Goal: Task Accomplishment & Management: Manage account settings

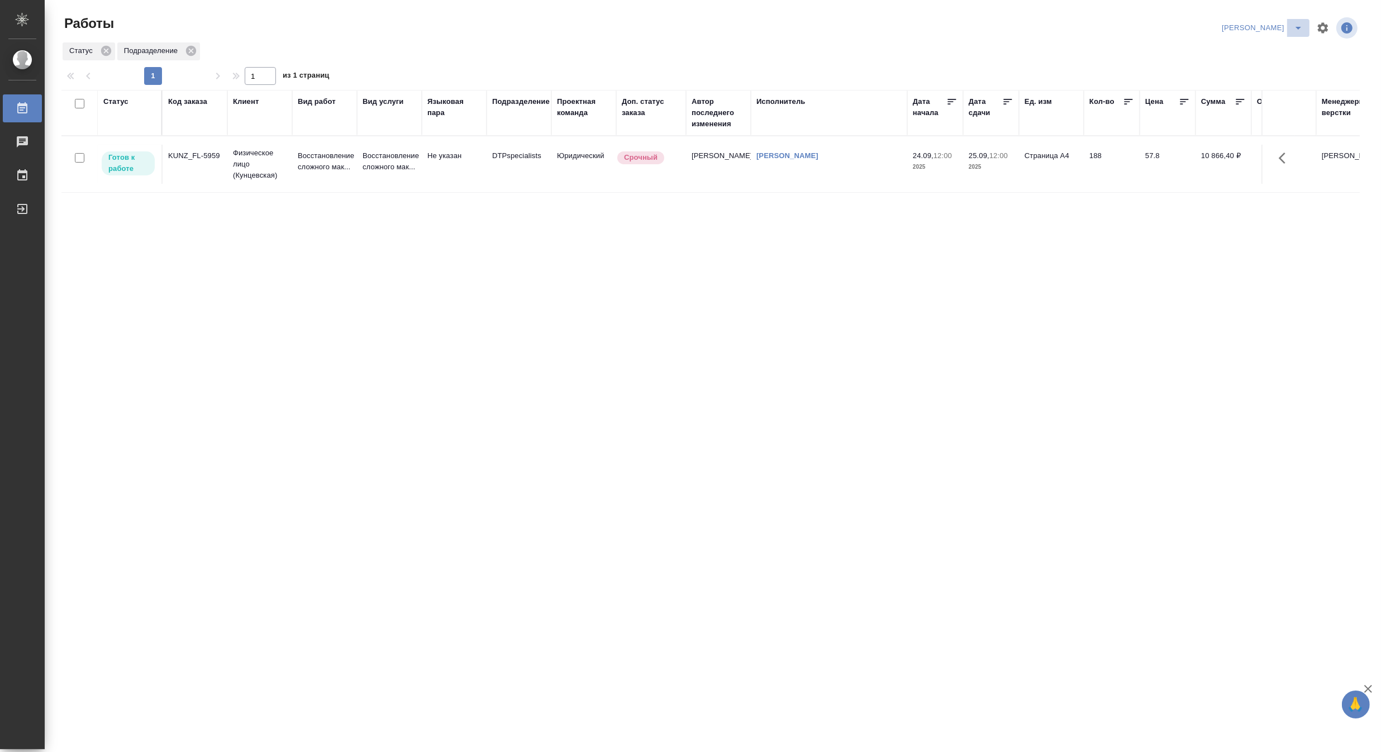
click at [1299, 22] on icon "split button" at bounding box center [1297, 27] width 13 height 13
click at [1237, 123] on li "DTPLight" at bounding box center [1255, 122] width 107 height 18
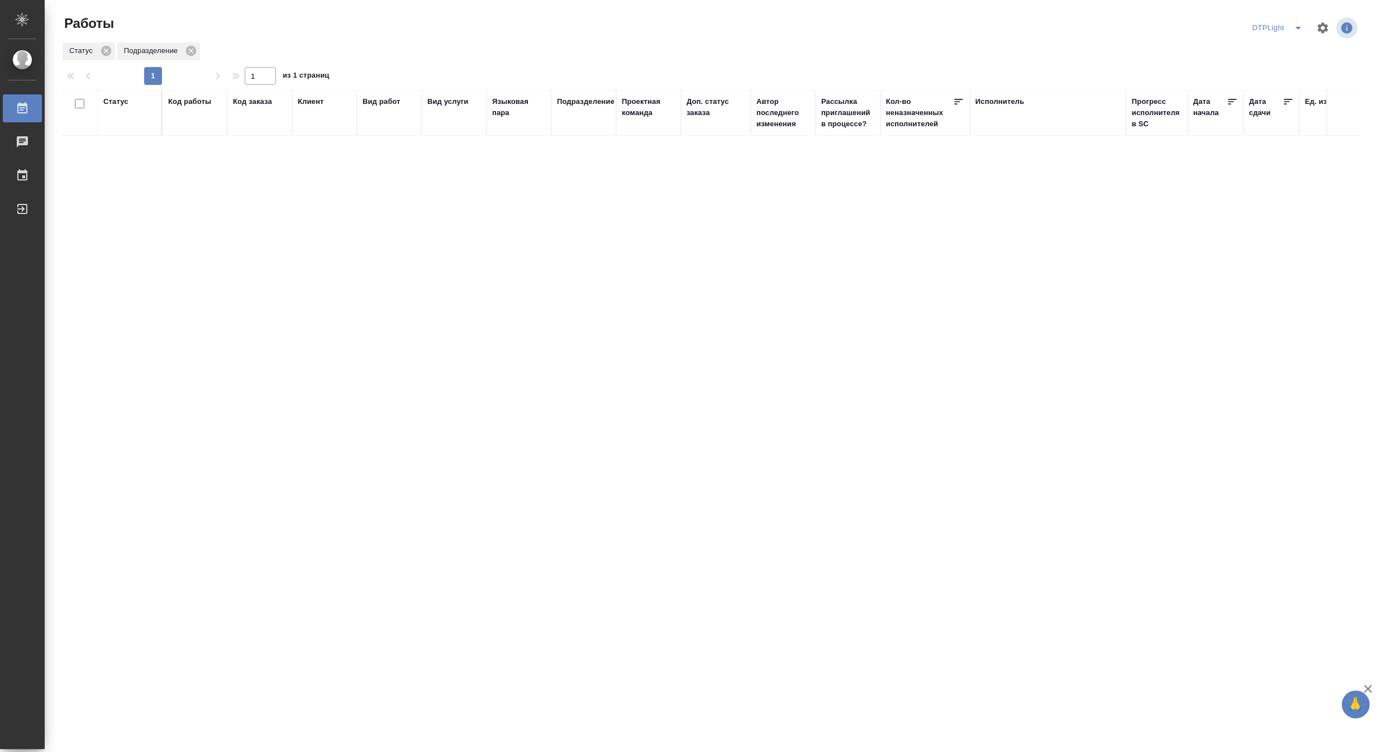
click at [1296, 24] on icon "split button" at bounding box center [1297, 27] width 13 height 13
click at [1268, 123] on li "Верстка и Дизайн" at bounding box center [1284, 122] width 107 height 18
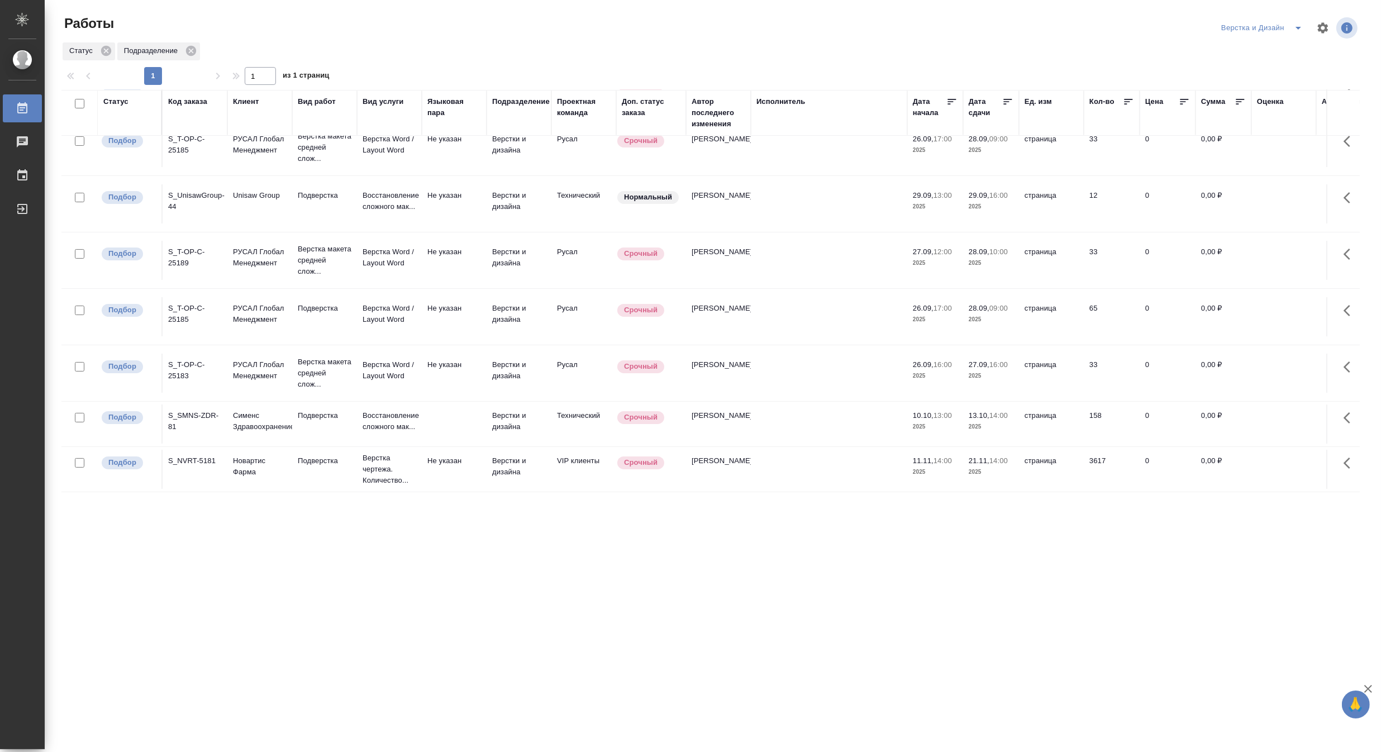
scroll to position [264, 0]
click at [1296, 21] on icon "split button" at bounding box center [1297, 27] width 13 height 13
click at [1276, 80] on li "Матвеева_назначено" at bounding box center [1267, 86] width 107 height 18
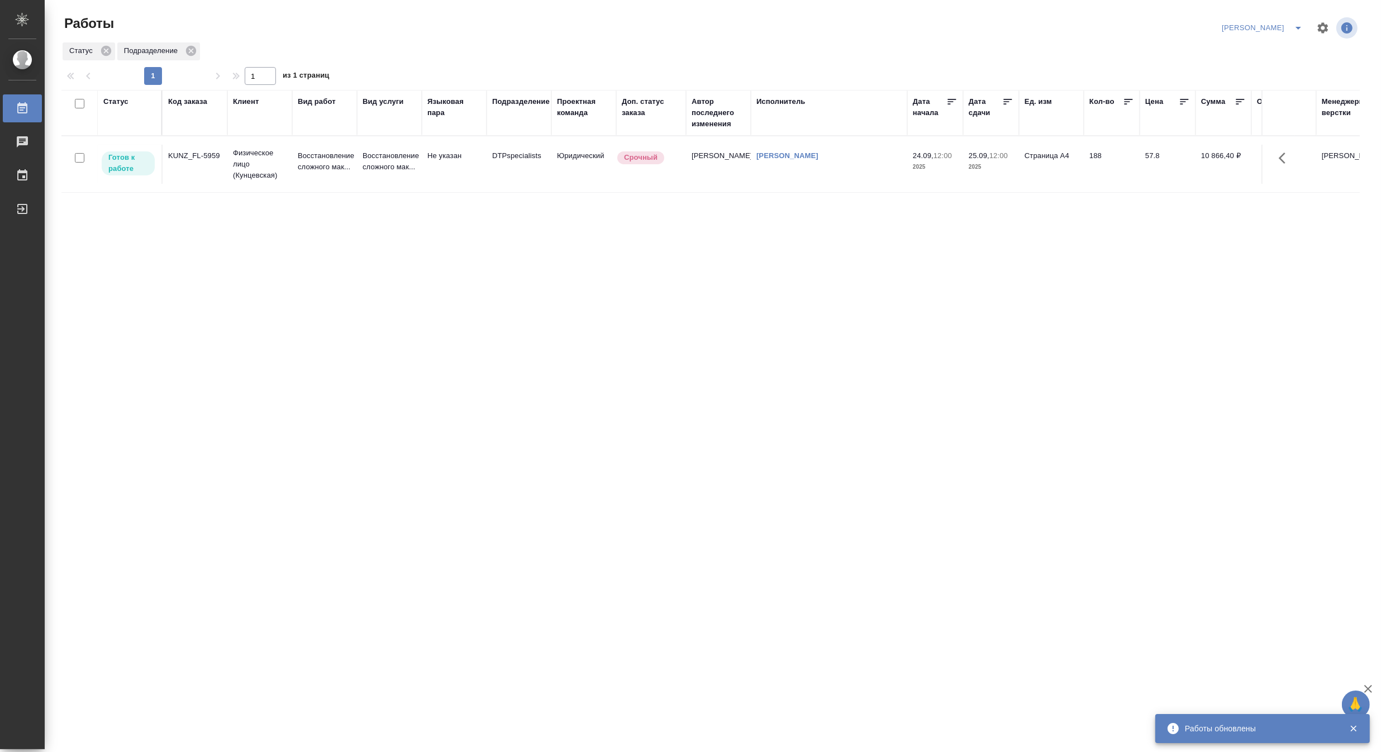
click at [1292, 25] on icon "split button" at bounding box center [1297, 27] width 13 height 13
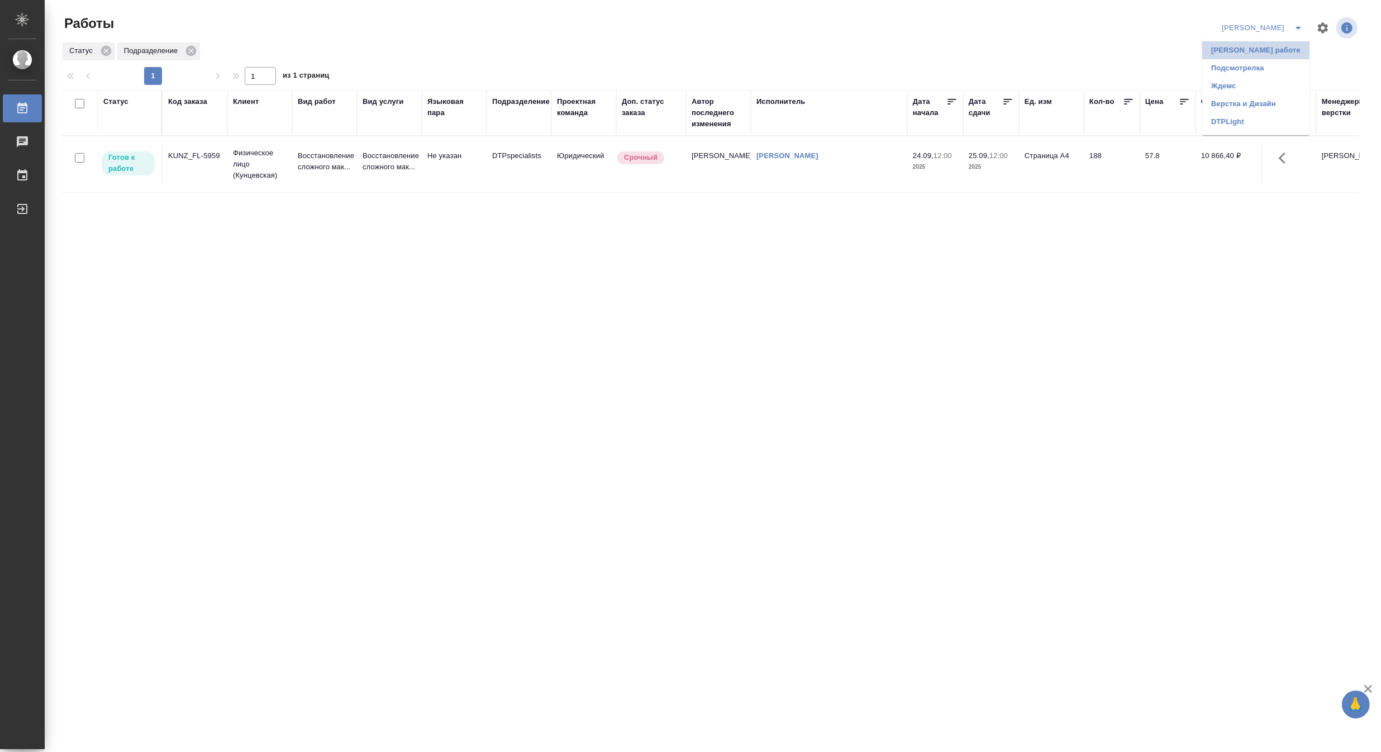
click at [1248, 49] on li "[PERSON_NAME] работе" at bounding box center [1255, 50] width 107 height 18
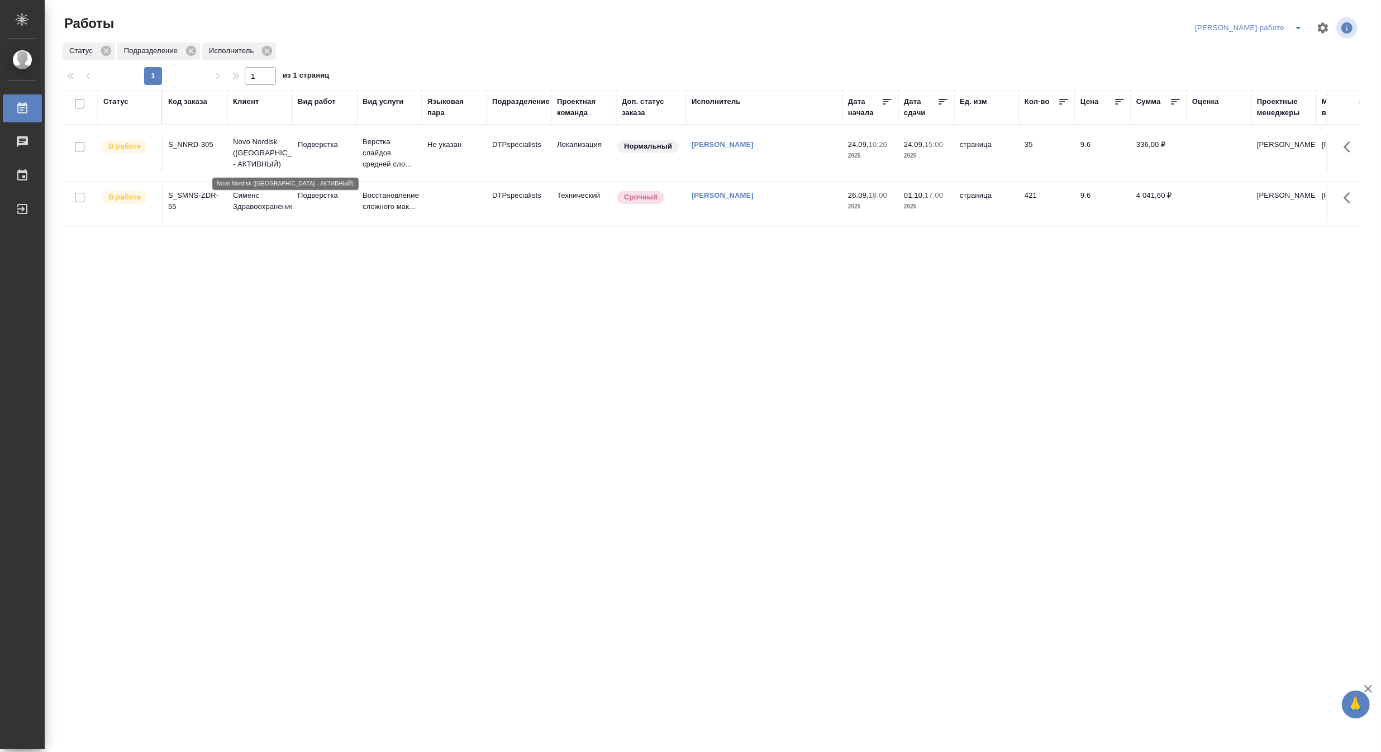
click at [268, 154] on p "Novo Nordisk (РФ - АКТИВНЫЙ)" at bounding box center [260, 153] width 54 height 34
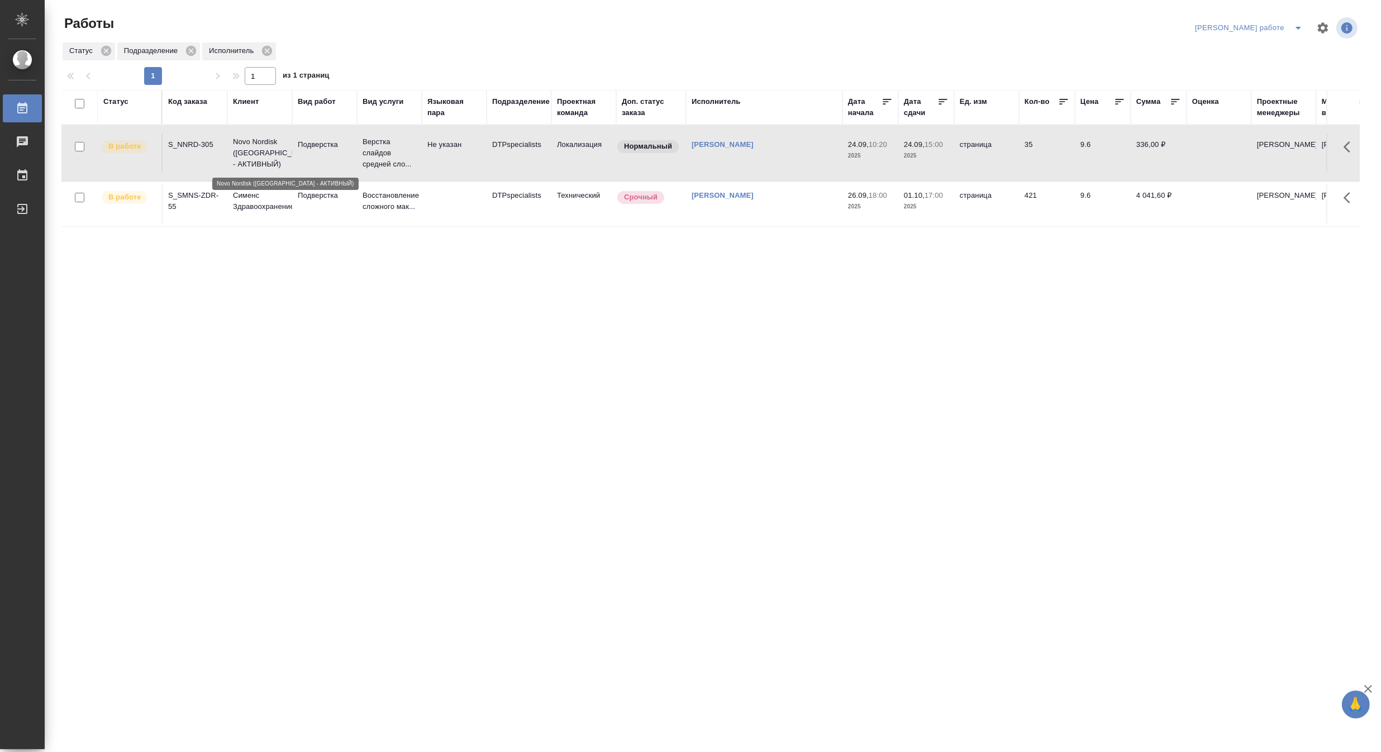
click at [268, 154] on p "Novo Nordisk (РФ - АКТИВНЫЙ)" at bounding box center [260, 153] width 54 height 34
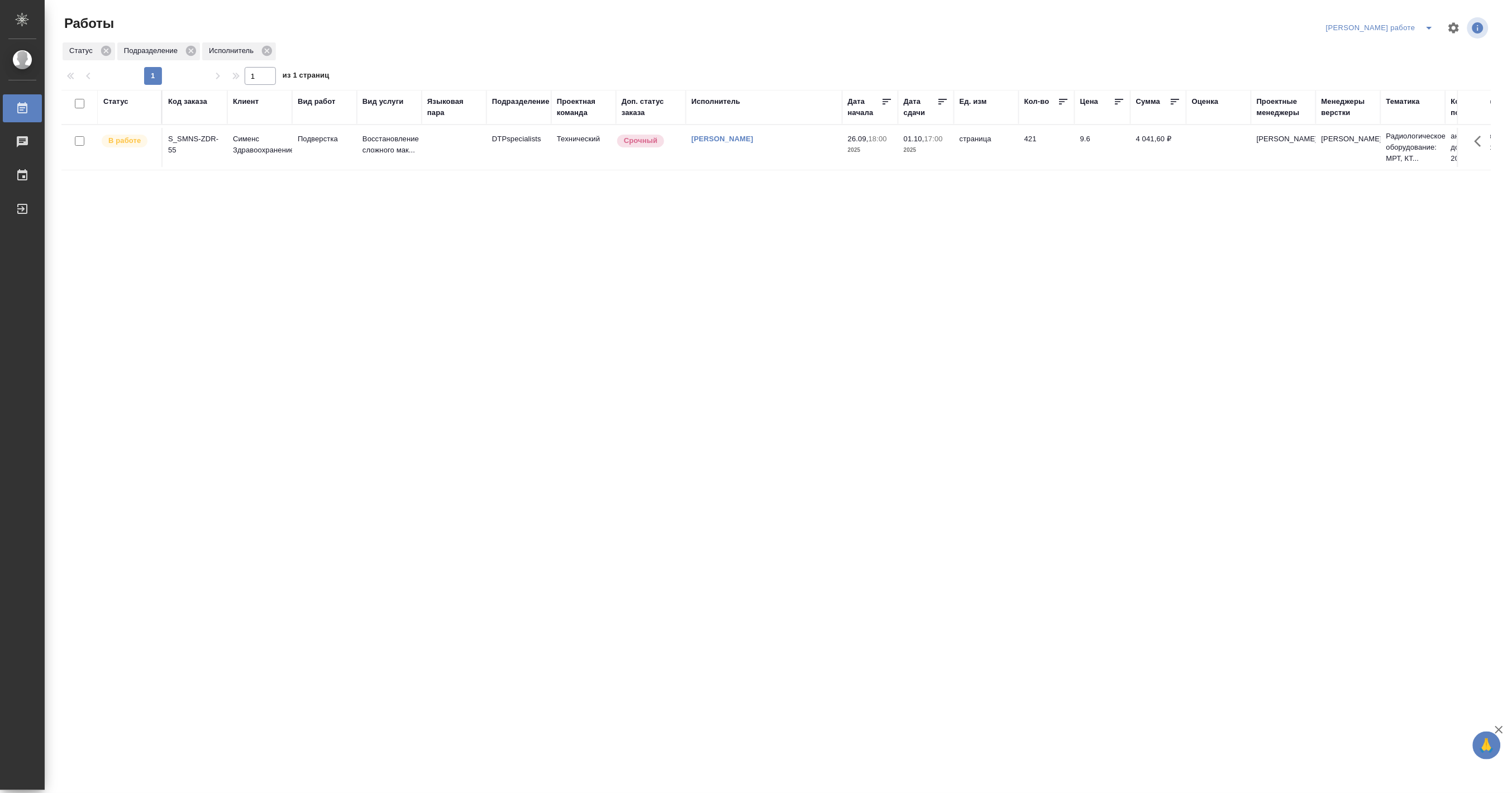
click at [1380, 21] on icon "split button" at bounding box center [1429, 27] width 13 height 13
click at [1380, 65] on li "Матвеева_назначено" at bounding box center [1389, 68] width 101 height 18
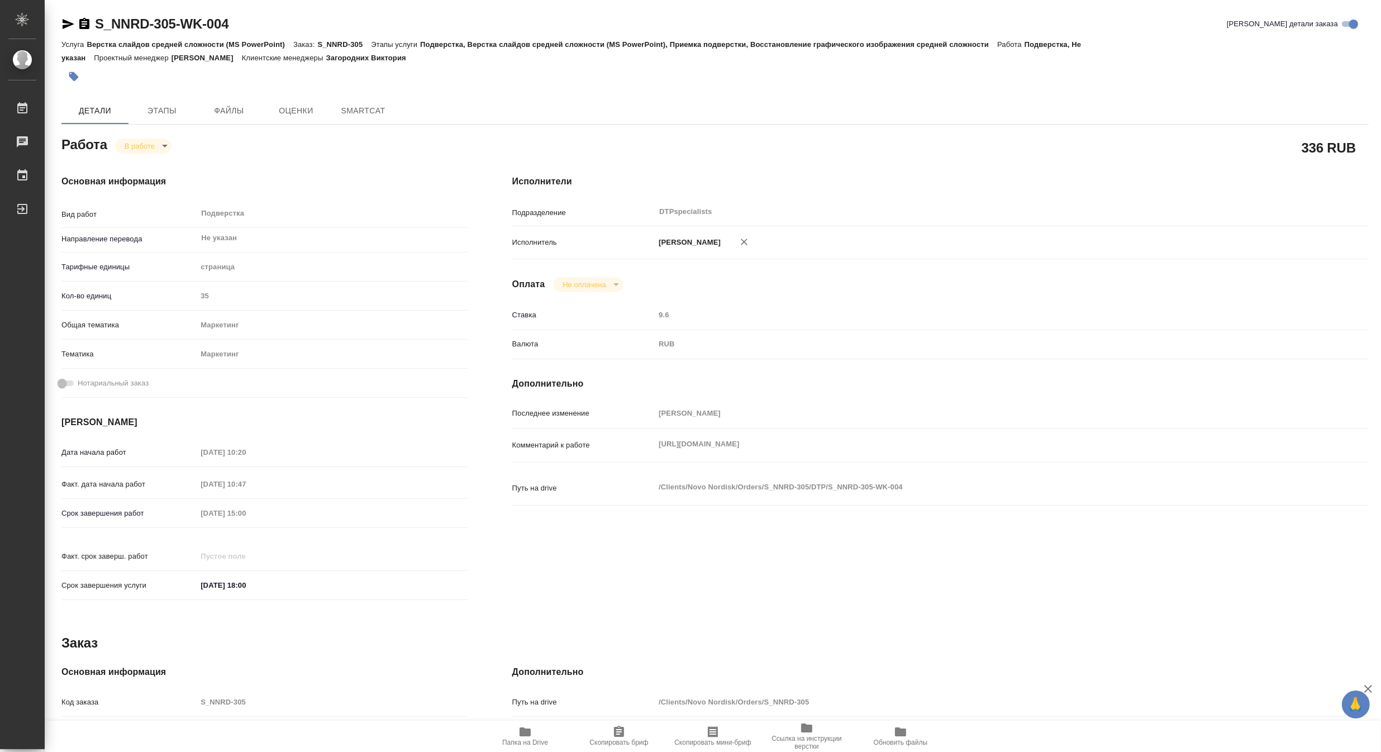
type textarea "x"
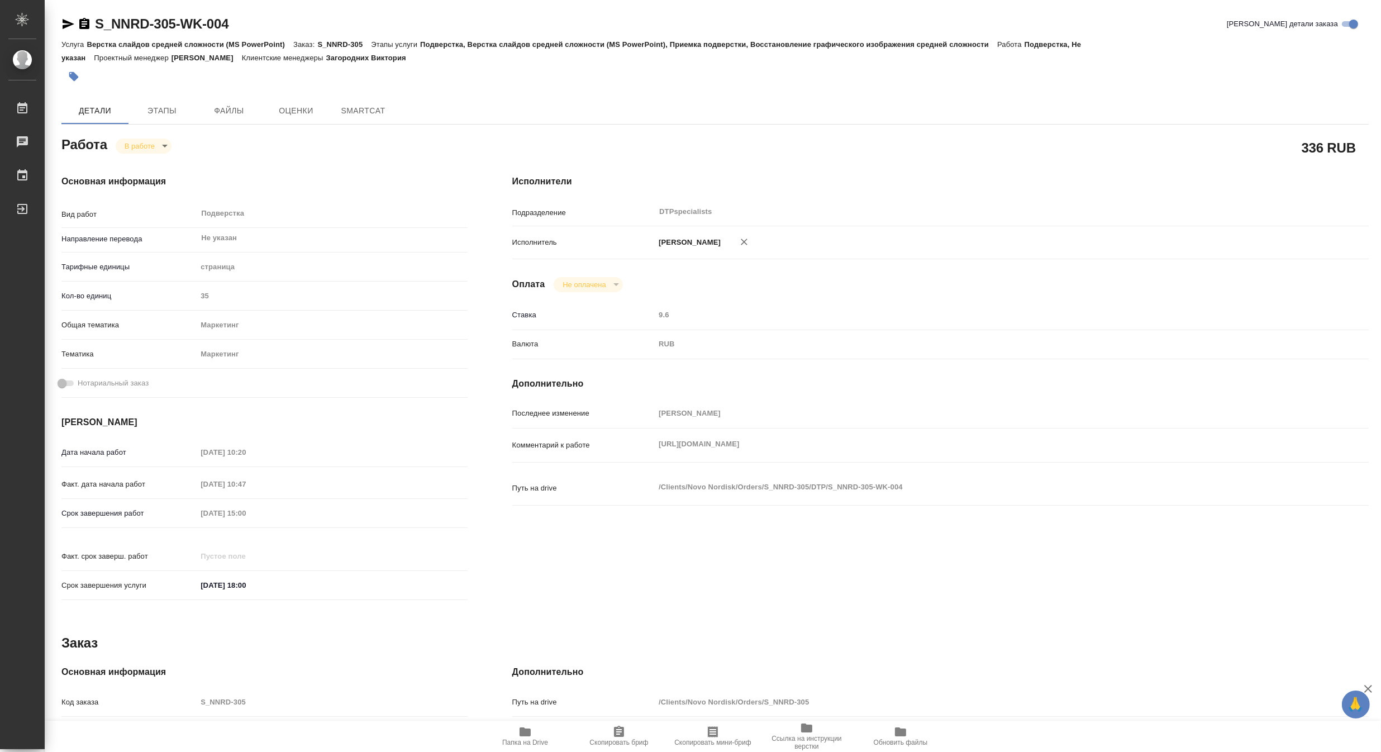
type textarea "x"
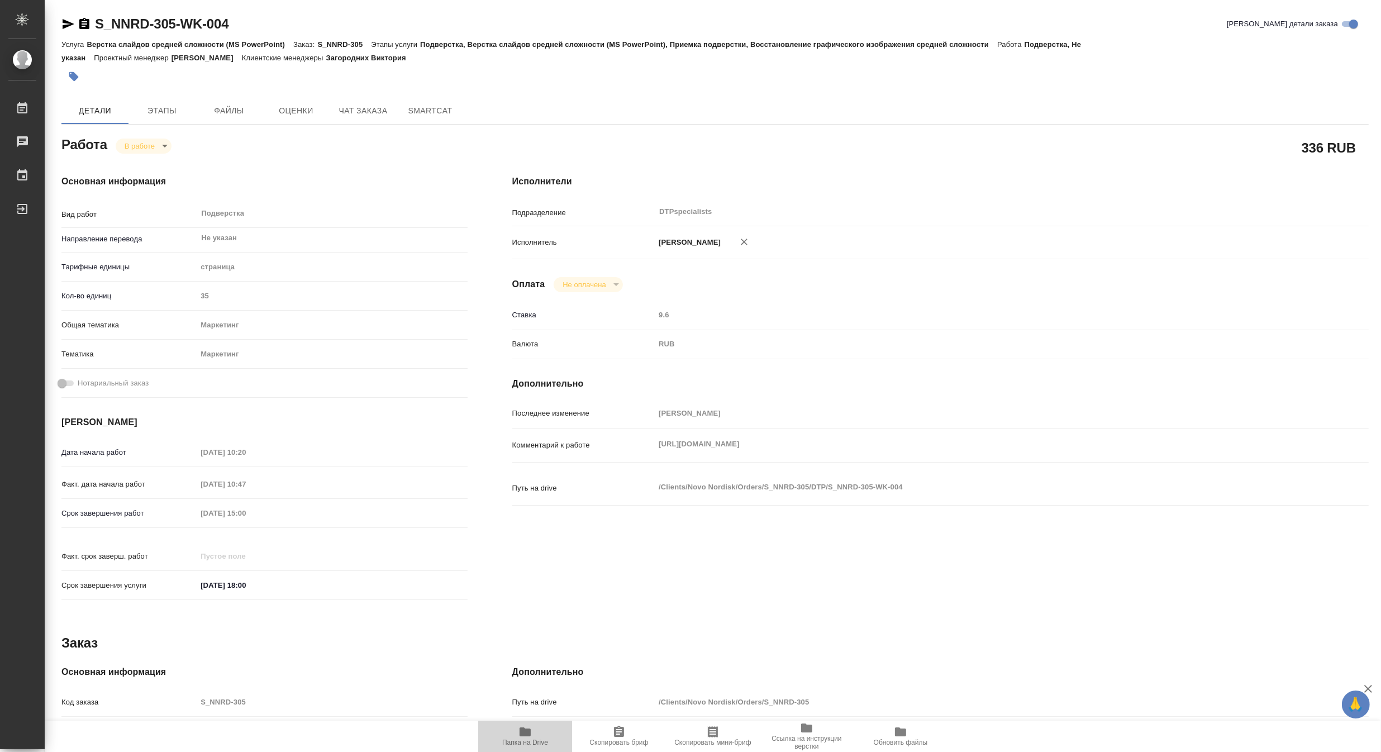
click at [526, 739] on span "Папка на Drive" at bounding box center [525, 742] width 46 height 8
type textarea "x"
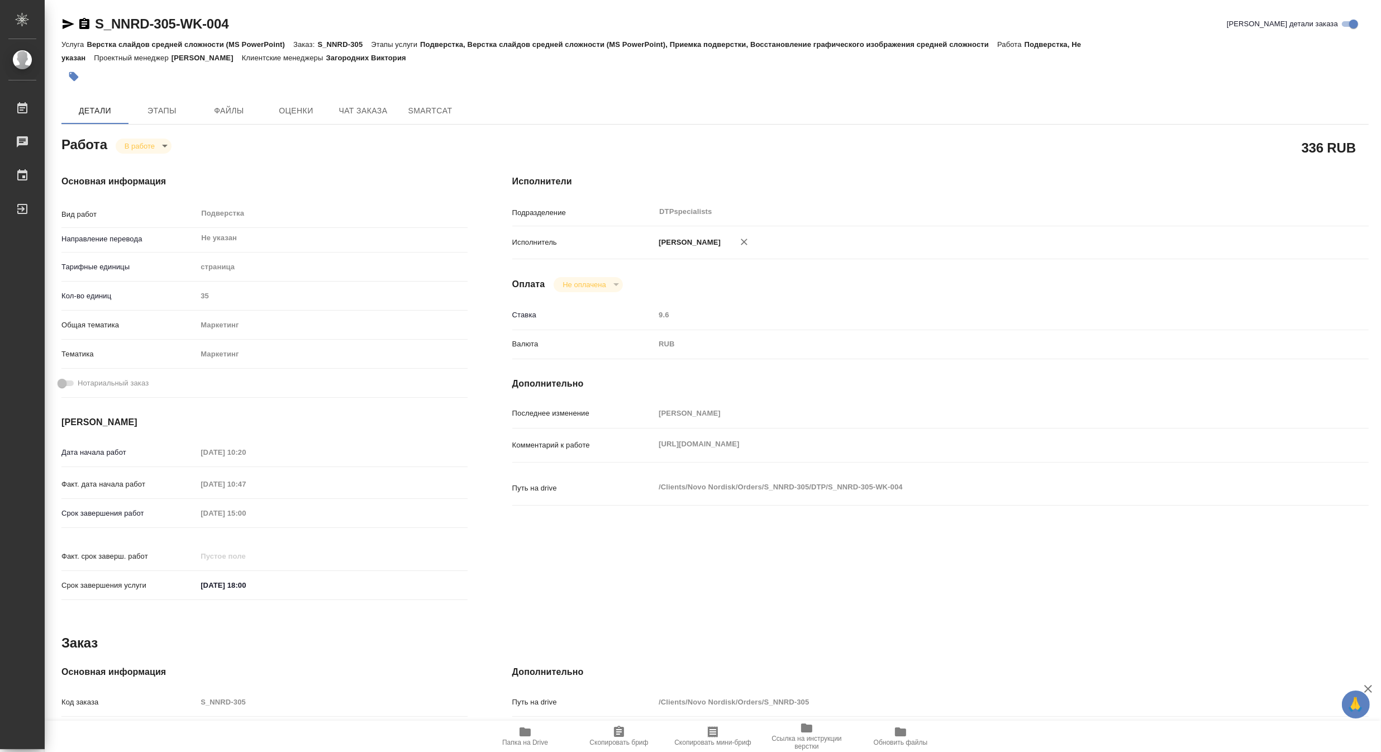
type textarea "x"
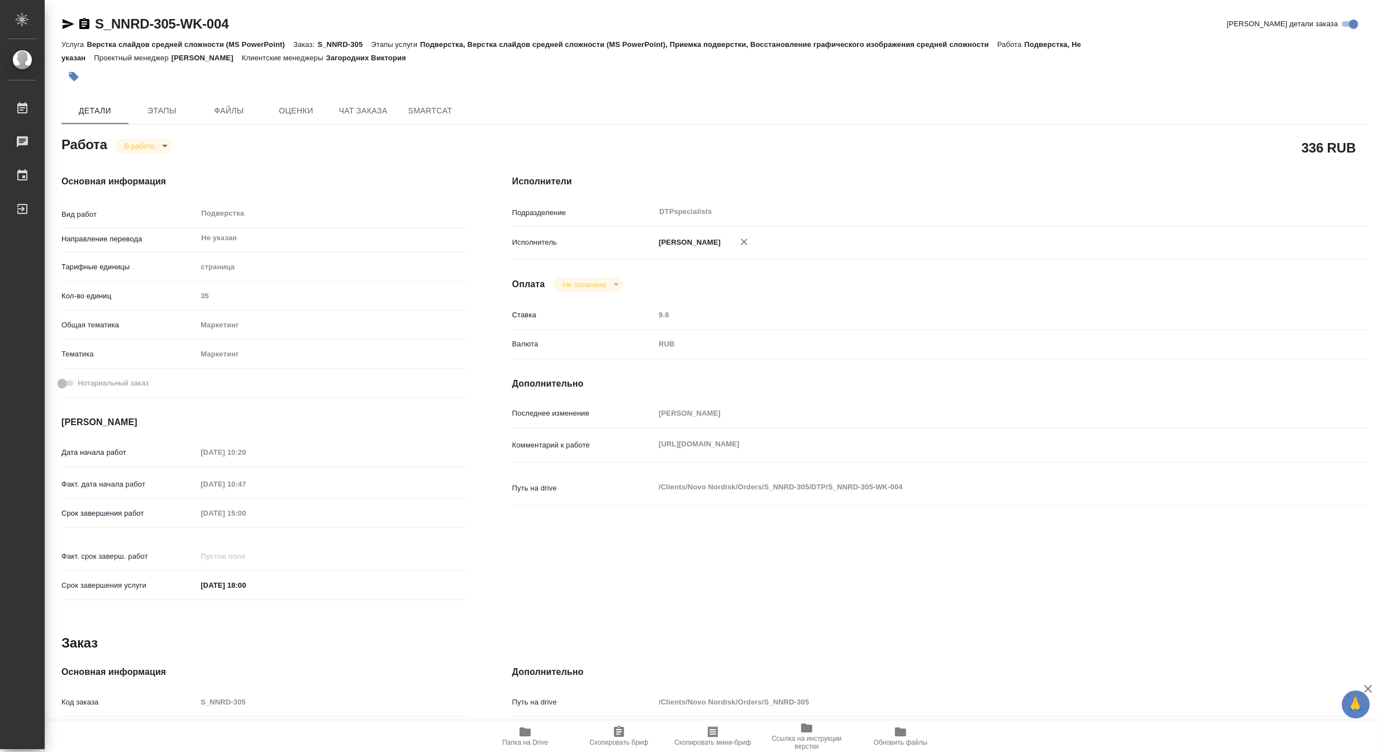
type textarea "x"
click at [130, 147] on body "🙏 .cls-1 fill:#fff; AWATERA Matveeva Maria Работы 0 Чаты График Выйти S_NNRD-30…" at bounding box center [690, 376] width 1381 height 752
click at [131, 159] on button "Выполнен" at bounding box center [144, 165] width 41 height 12
type textarea "x"
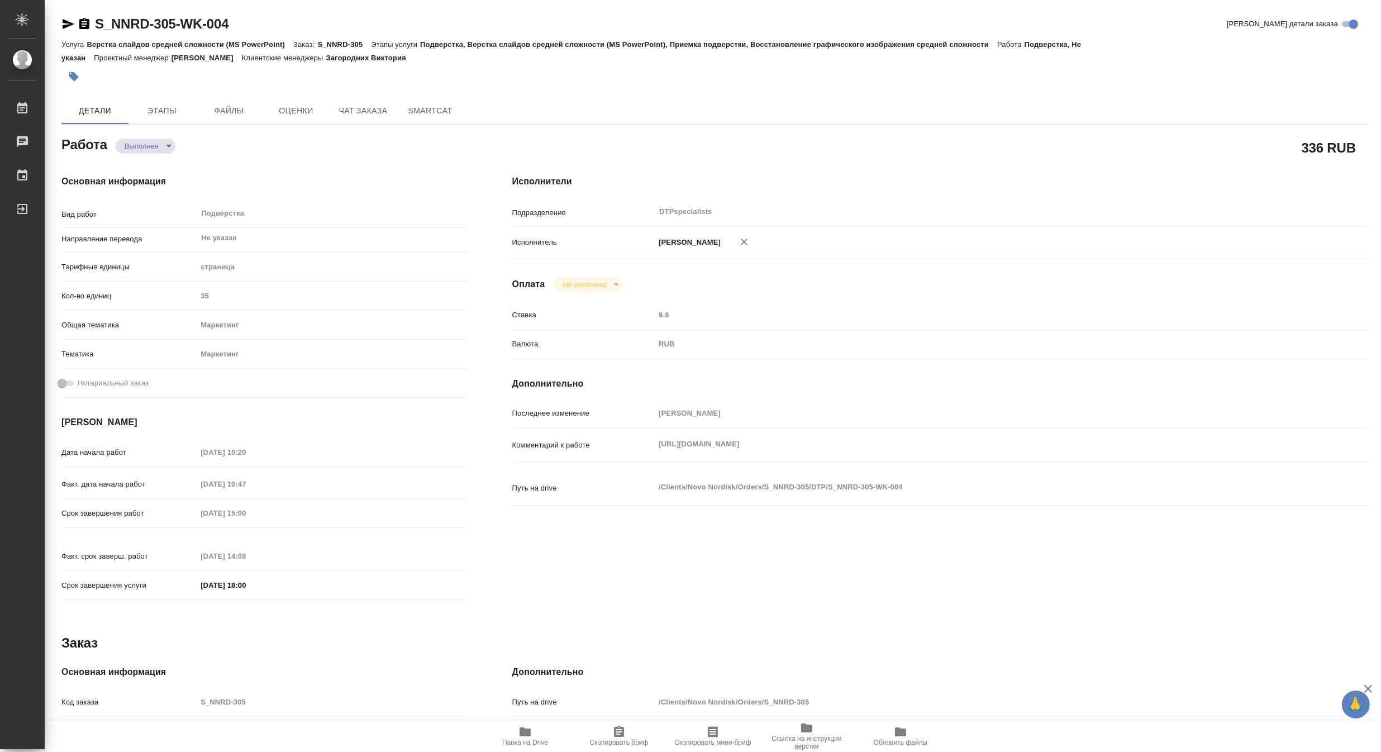
type textarea "x"
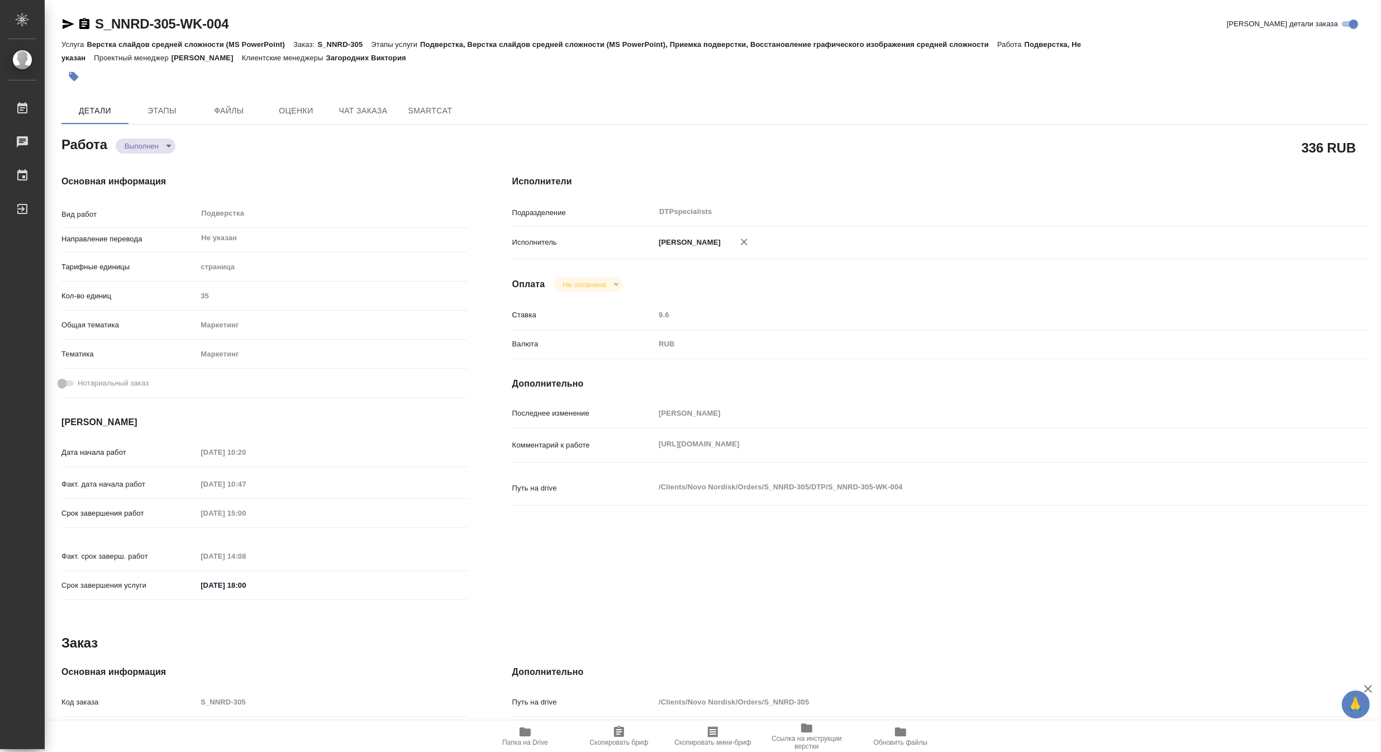
type textarea "x"
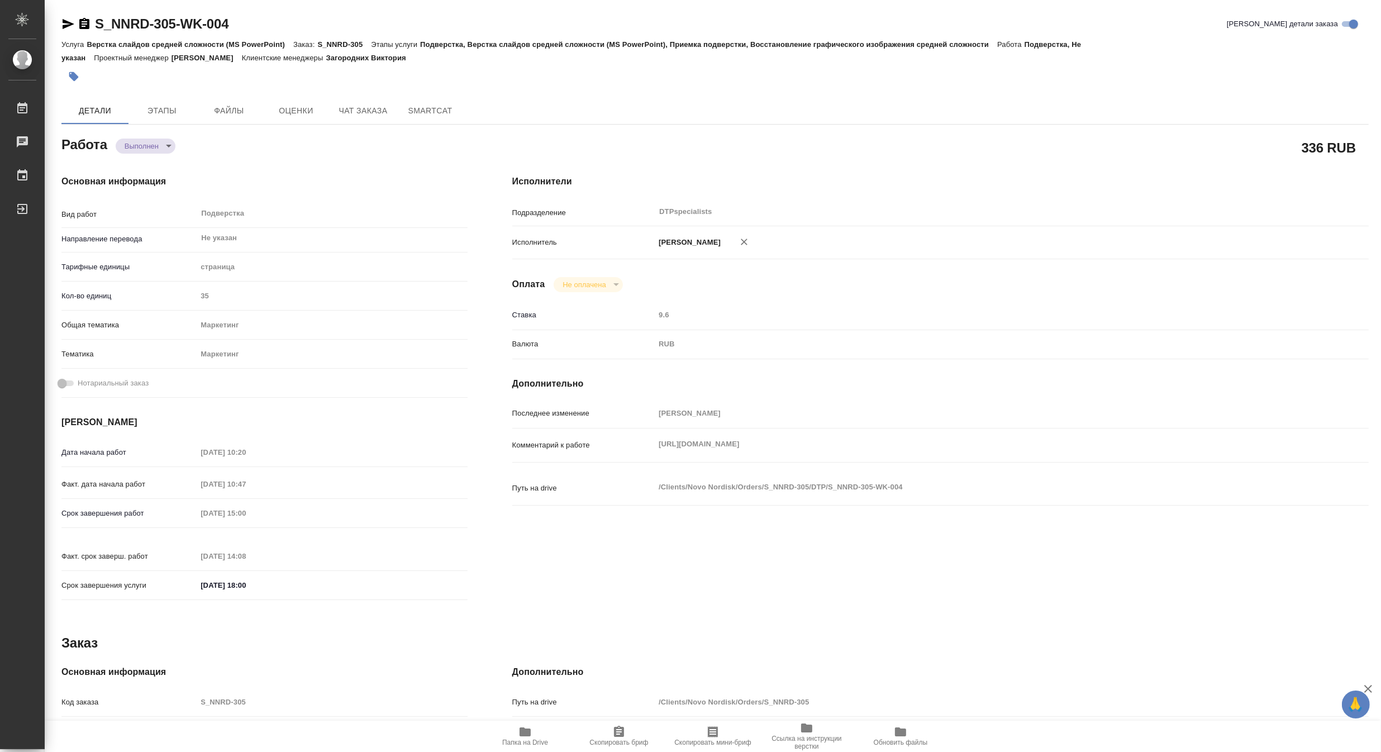
type textarea "x"
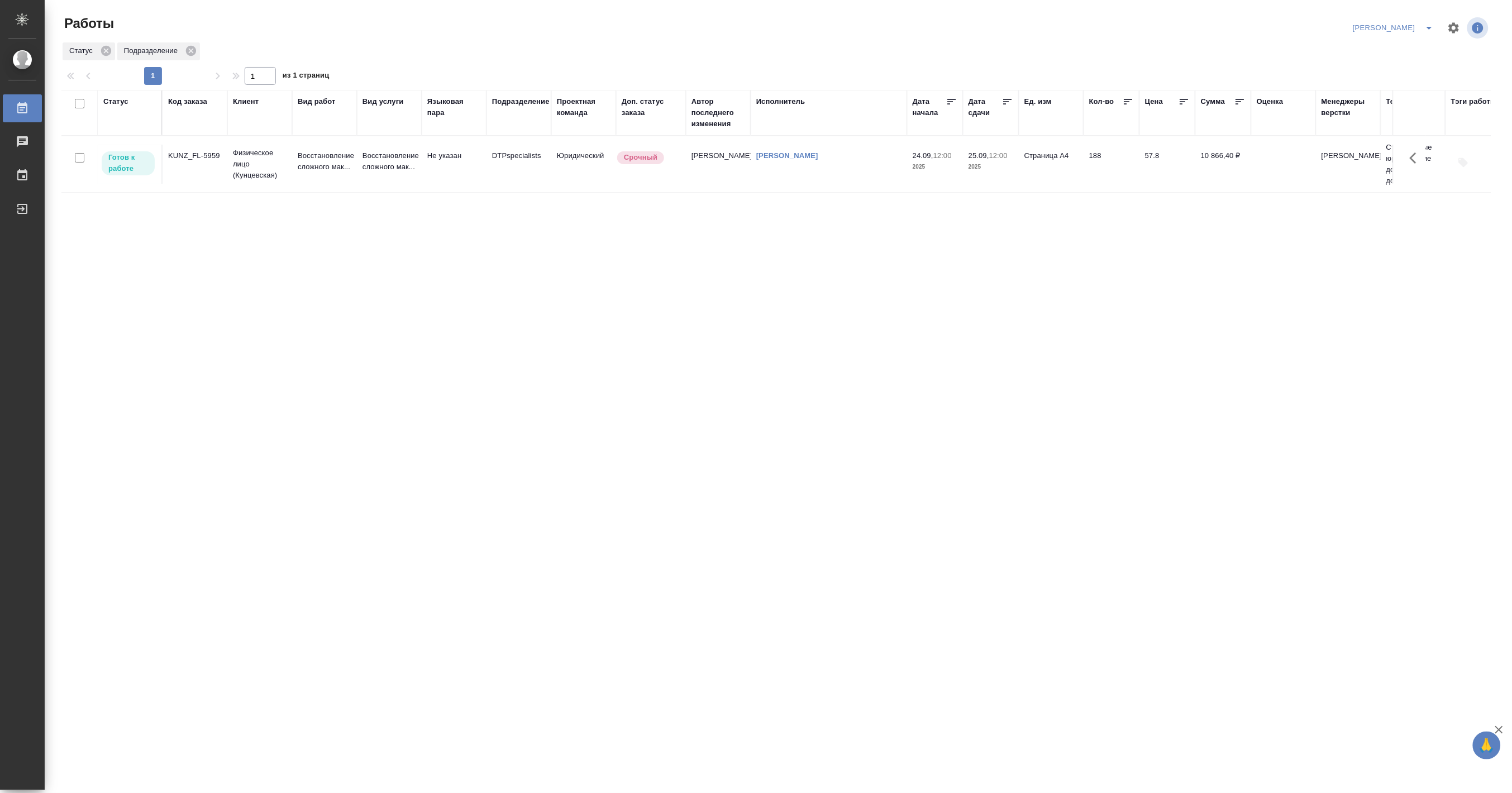
click at [283, 181] on p "Физическое лицо (Кунцевская)" at bounding box center [260, 164] width 54 height 34
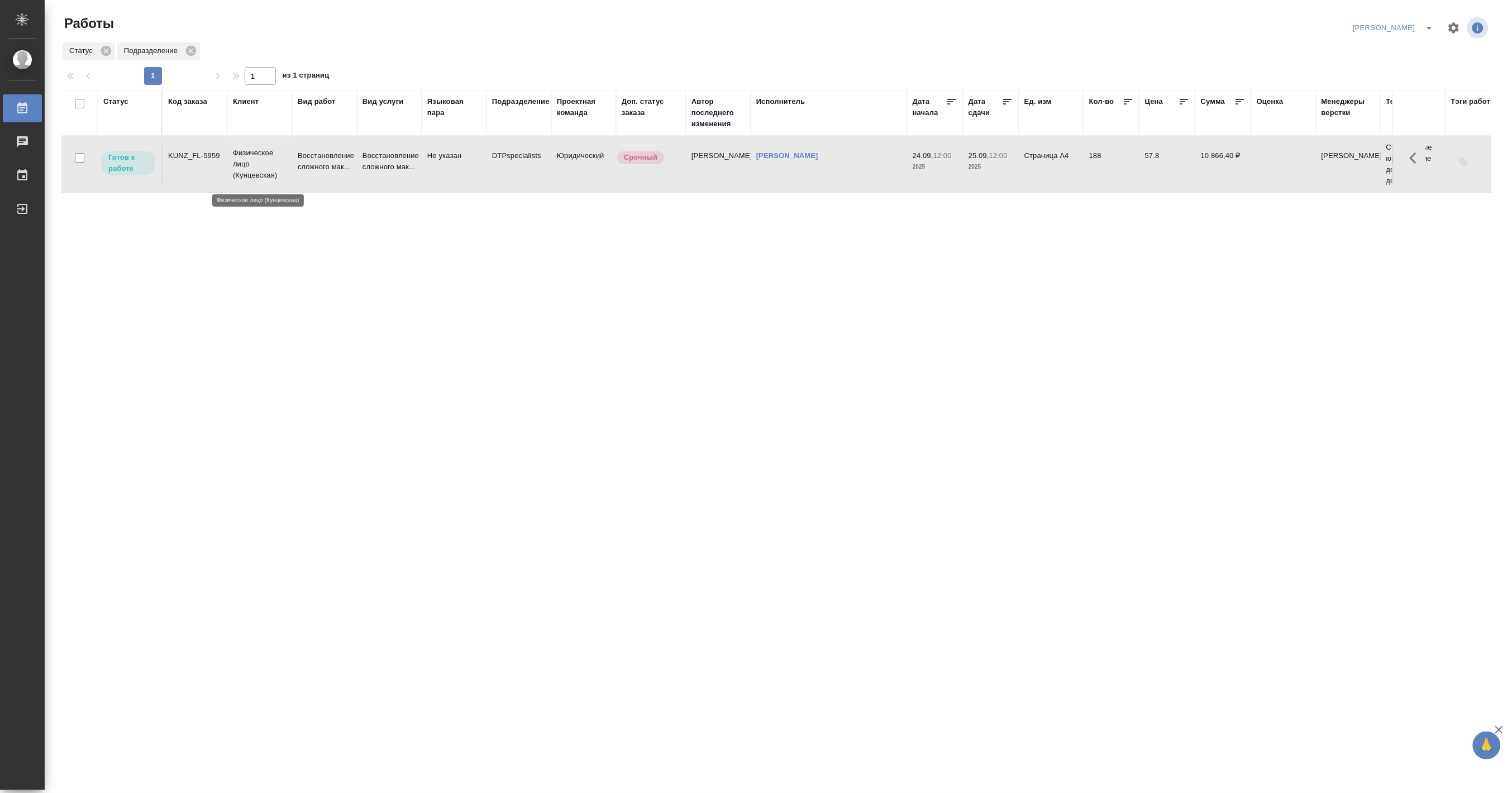
click at [283, 181] on p "Физическое лицо (Кунцевская)" at bounding box center [260, 164] width 54 height 34
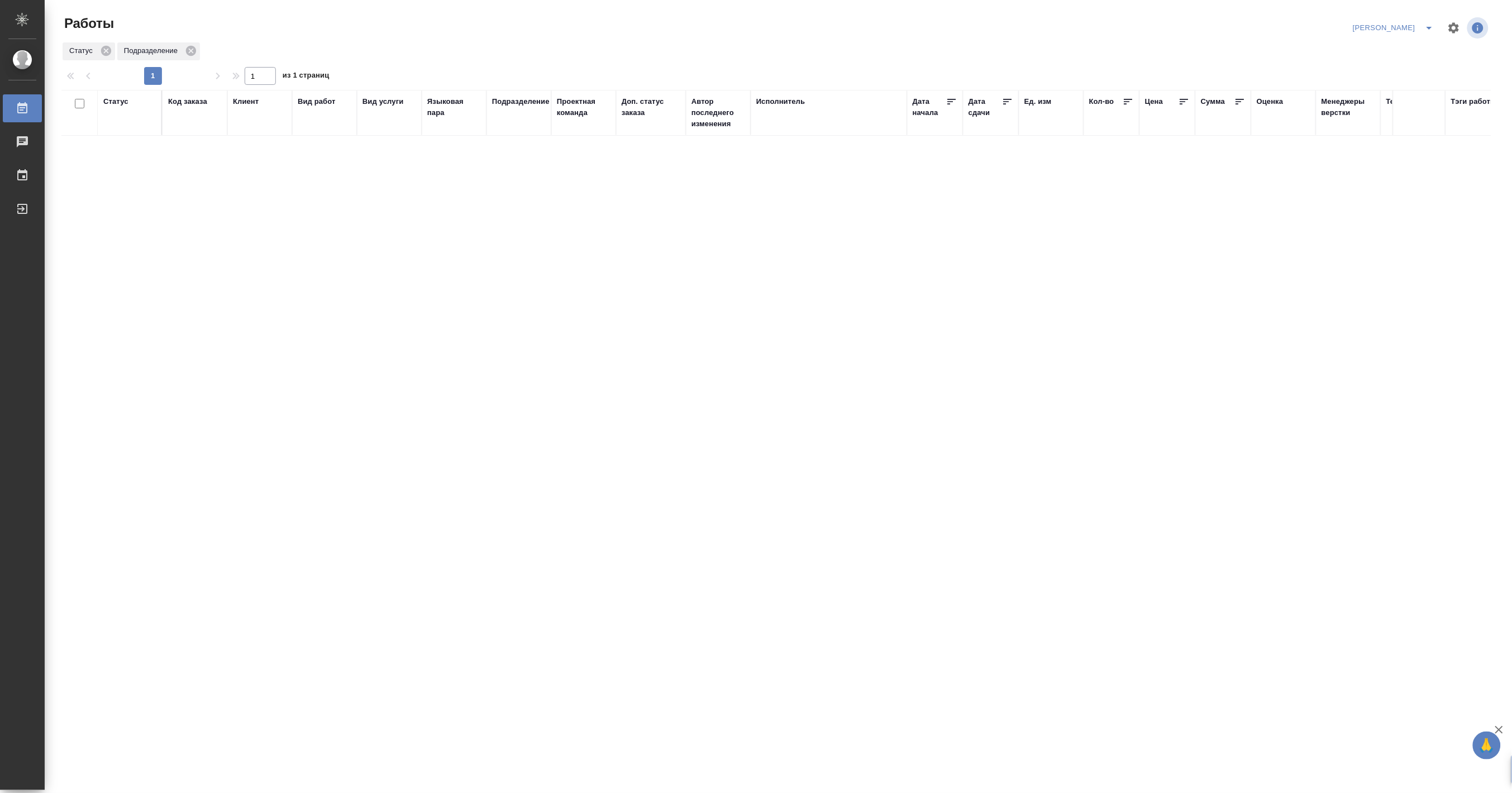
click at [1433, 20] on button "split button" at bounding box center [1429, 28] width 22 height 18
click at [1402, 48] on li "[PERSON_NAME] работе" at bounding box center [1387, 50] width 107 height 18
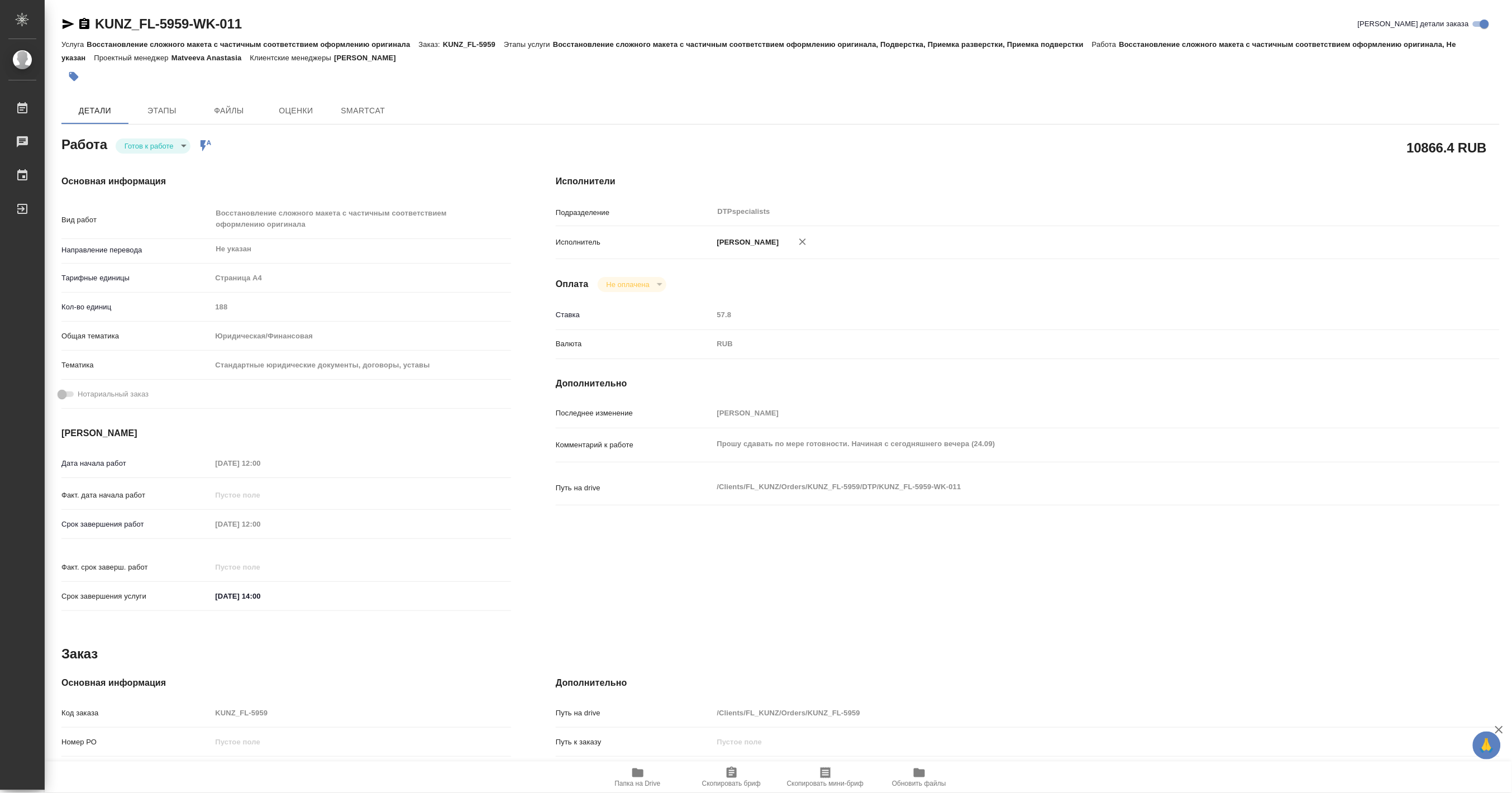
type textarea "x"
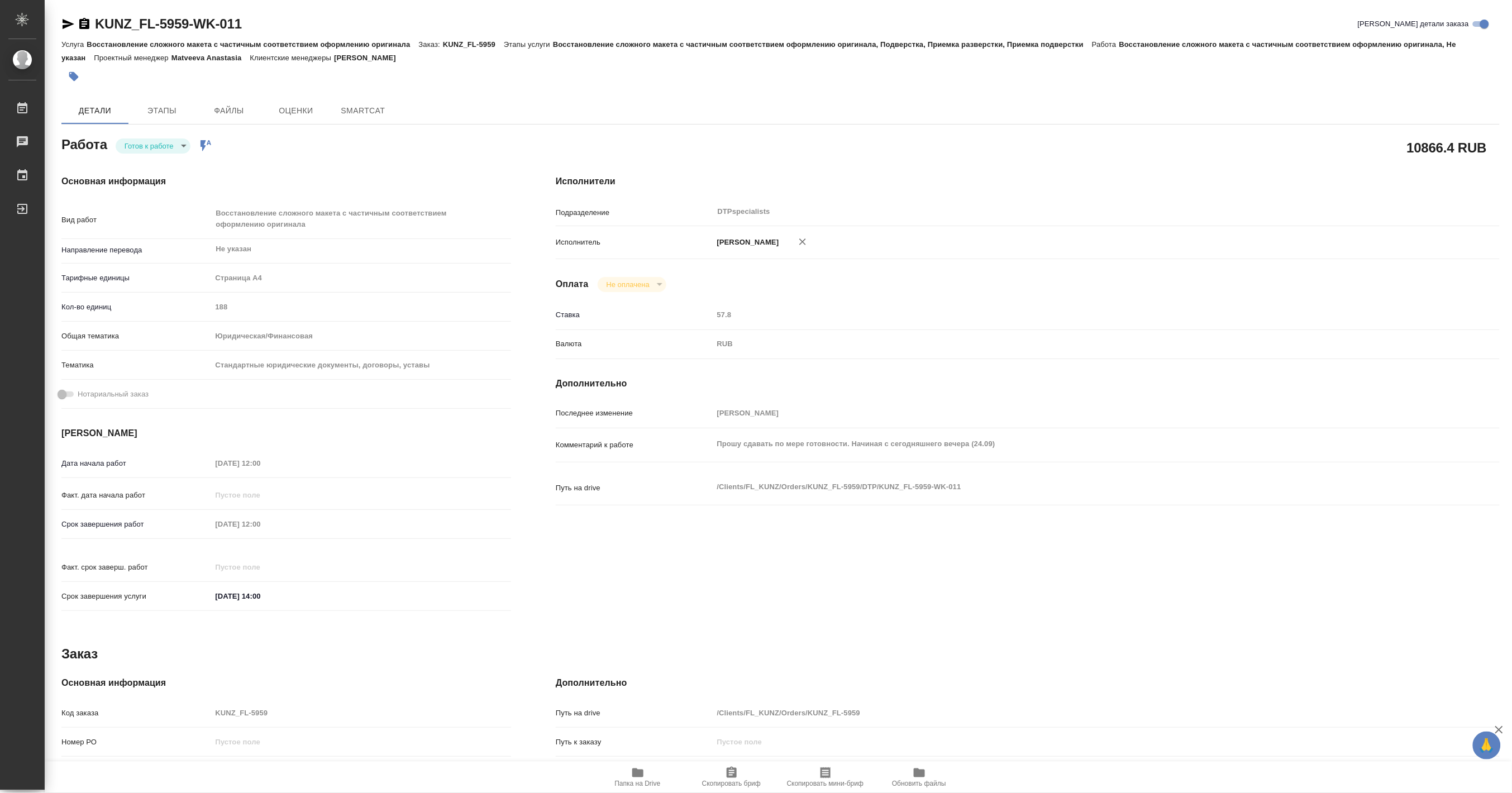
type textarea "x"
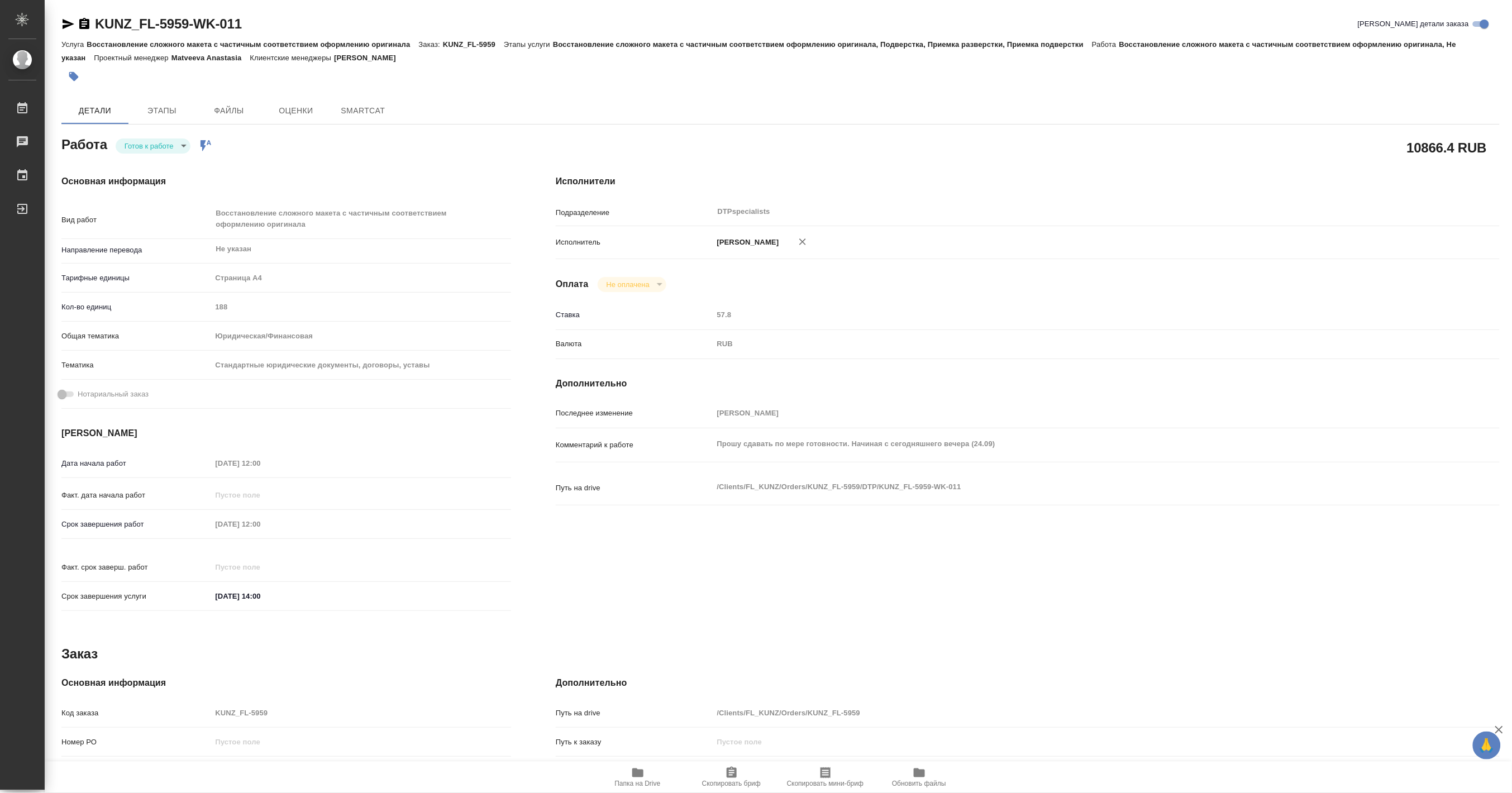
type textarea "x"
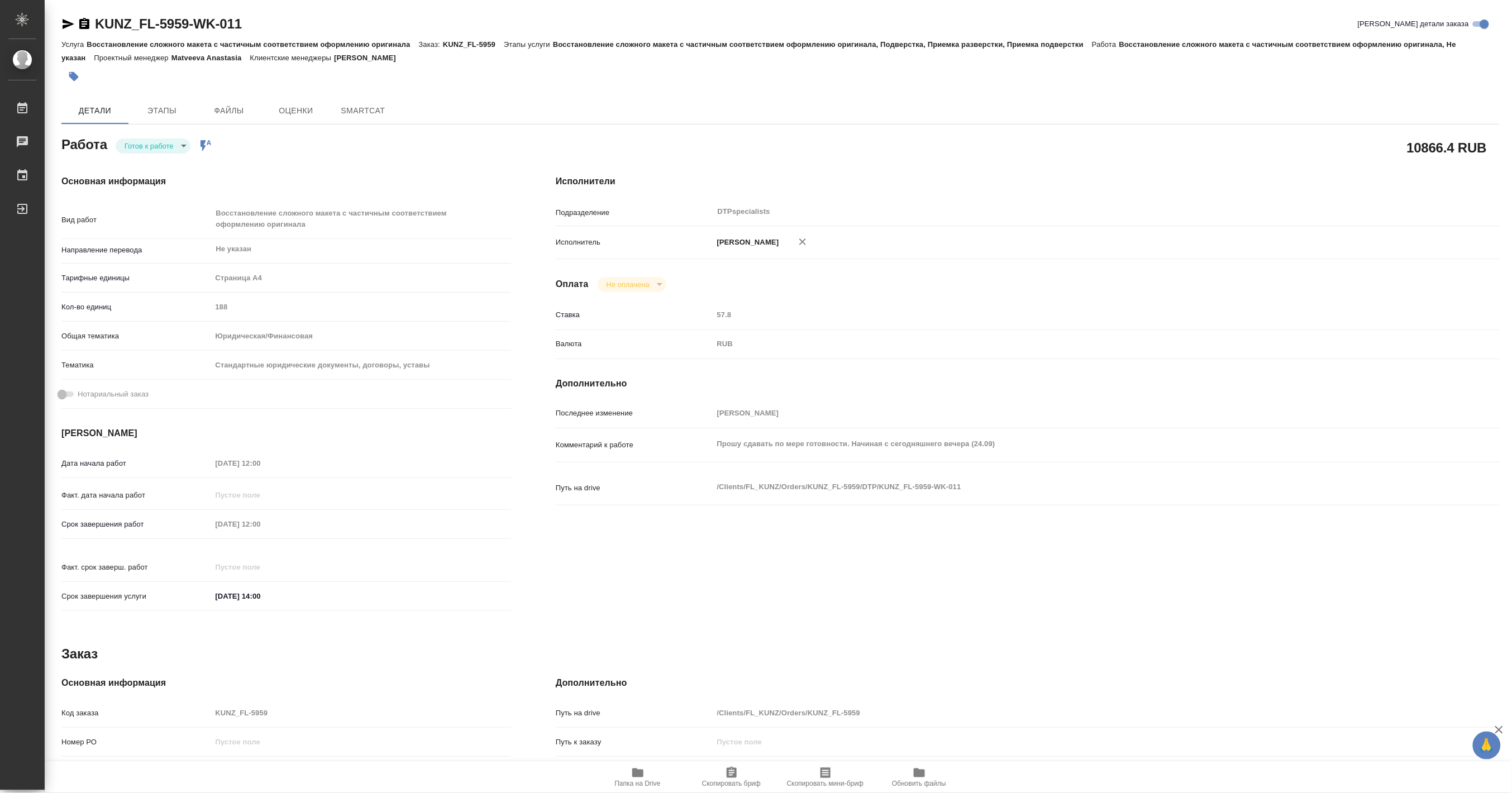
type textarea "x"
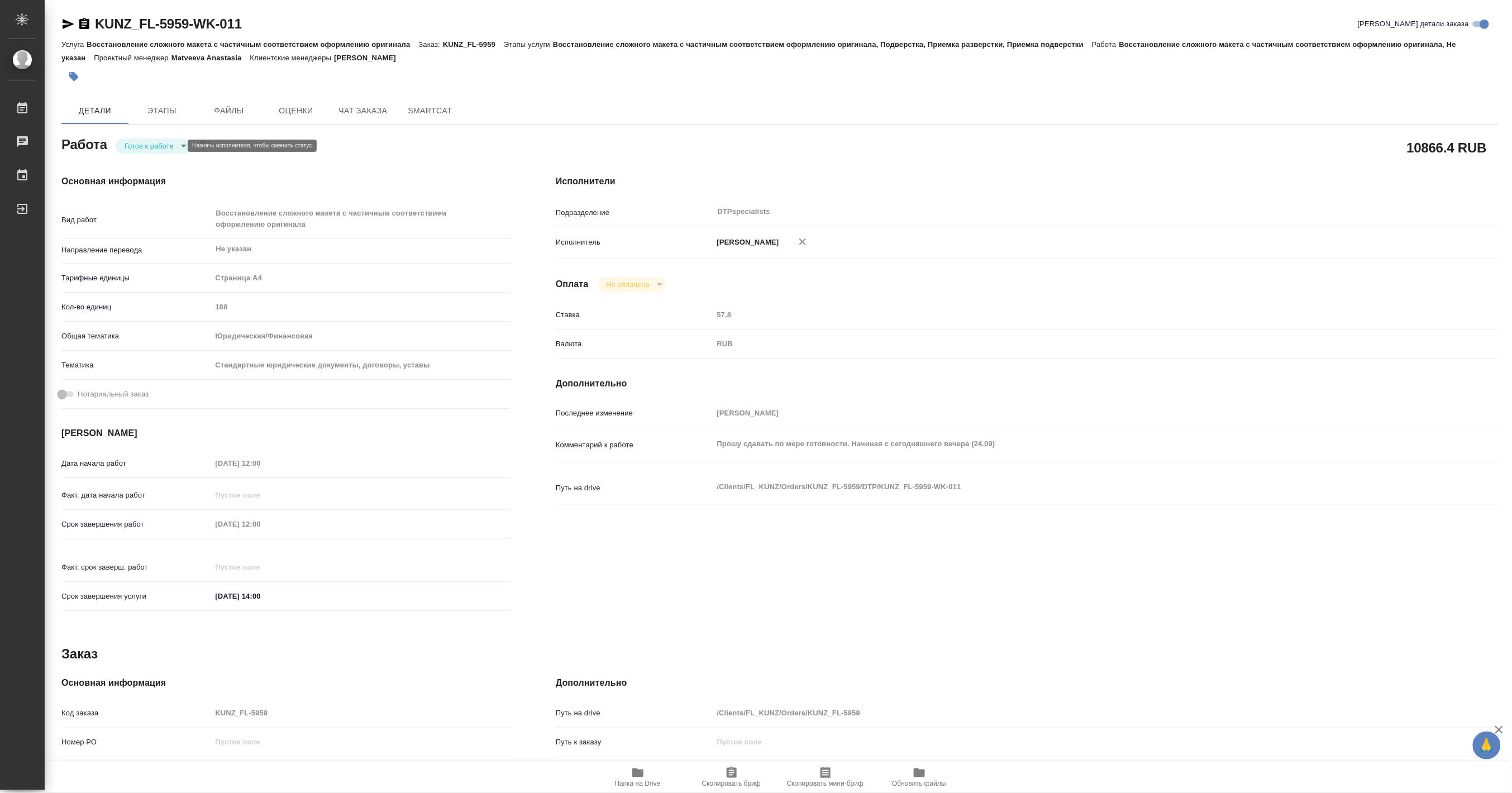
click at [131, 147] on body "🙏 .cls-1 fill:#fff; AWATERA [PERSON_NAME] Работы Чаты График Выйти KUNZ_FL-5959…" at bounding box center [756, 396] width 1512 height 793
type textarea "x"
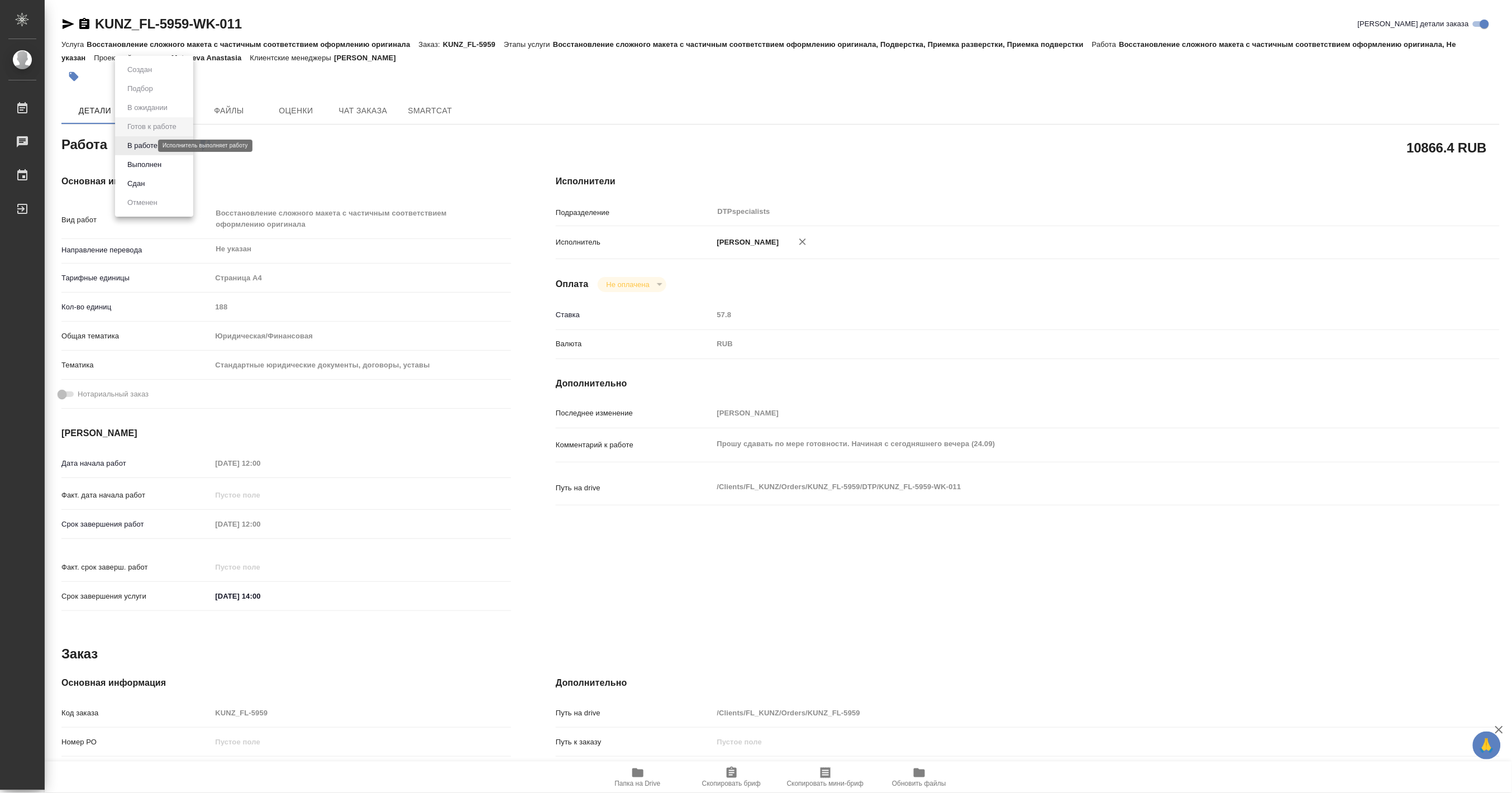
type textarea "x"
click at [131, 147] on button "В работе" at bounding box center [142, 146] width 37 height 12
type textarea "x"
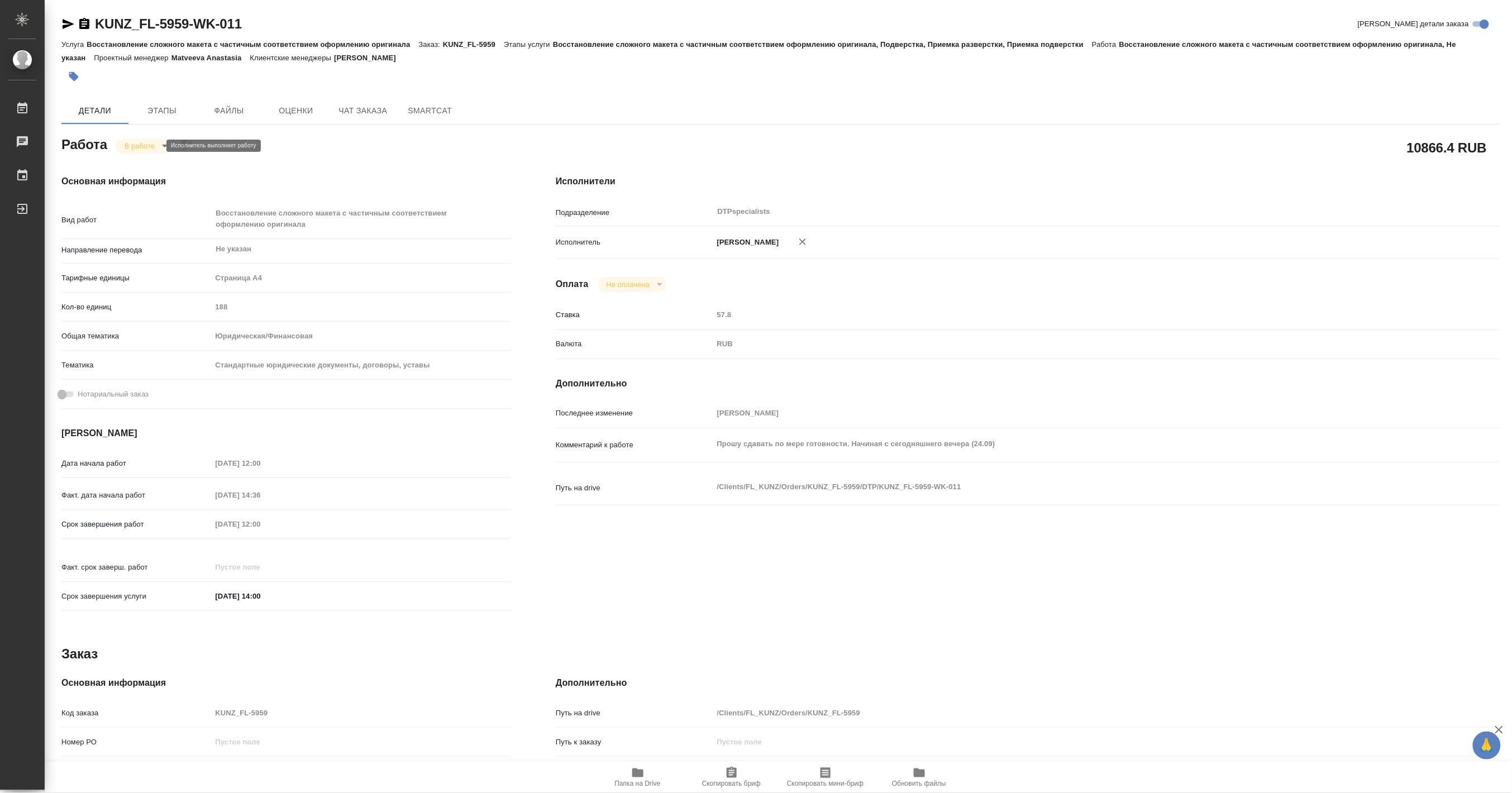
type textarea "x"
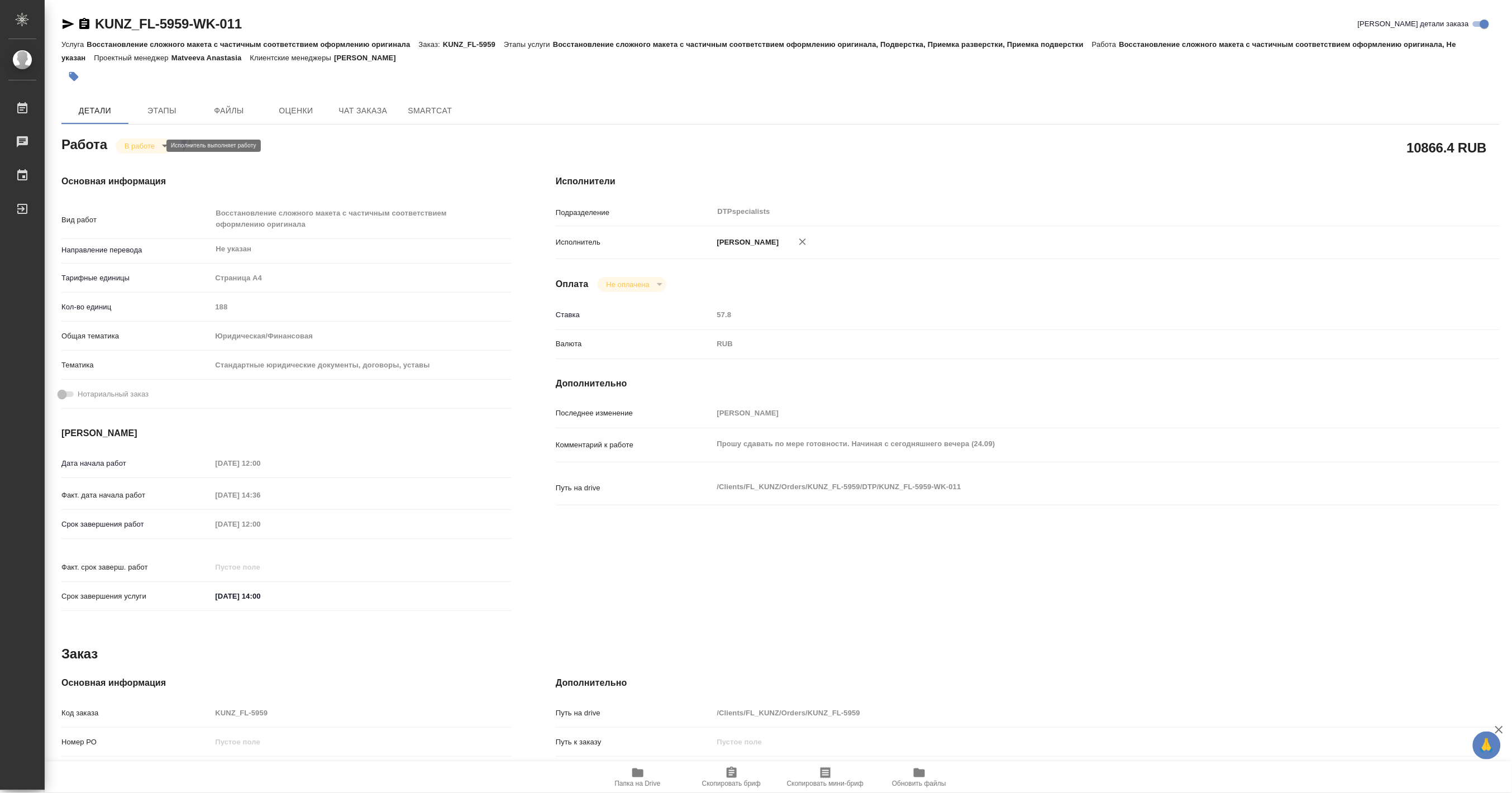
type textarea "x"
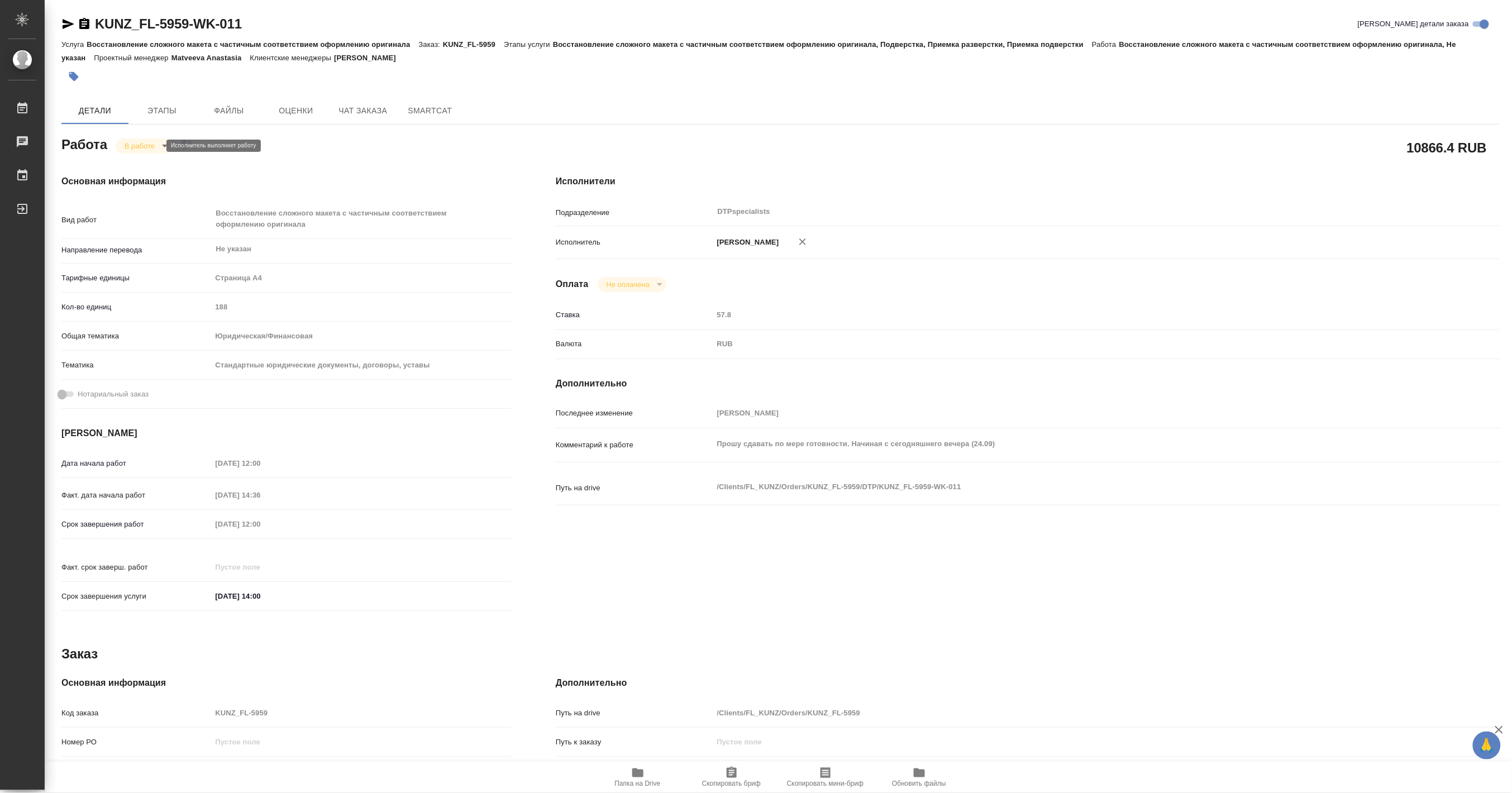
type textarea "x"
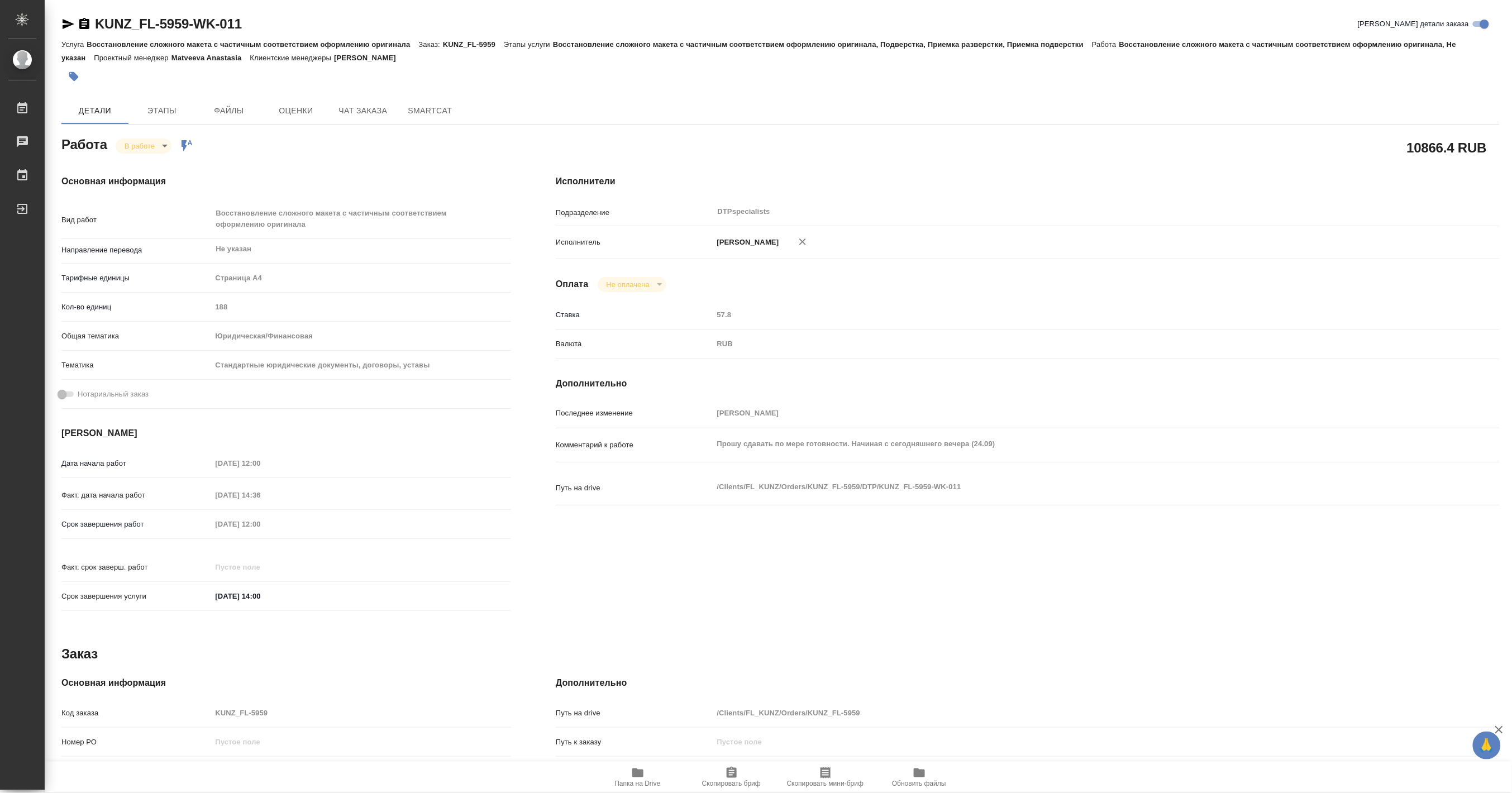
type textarea "x"
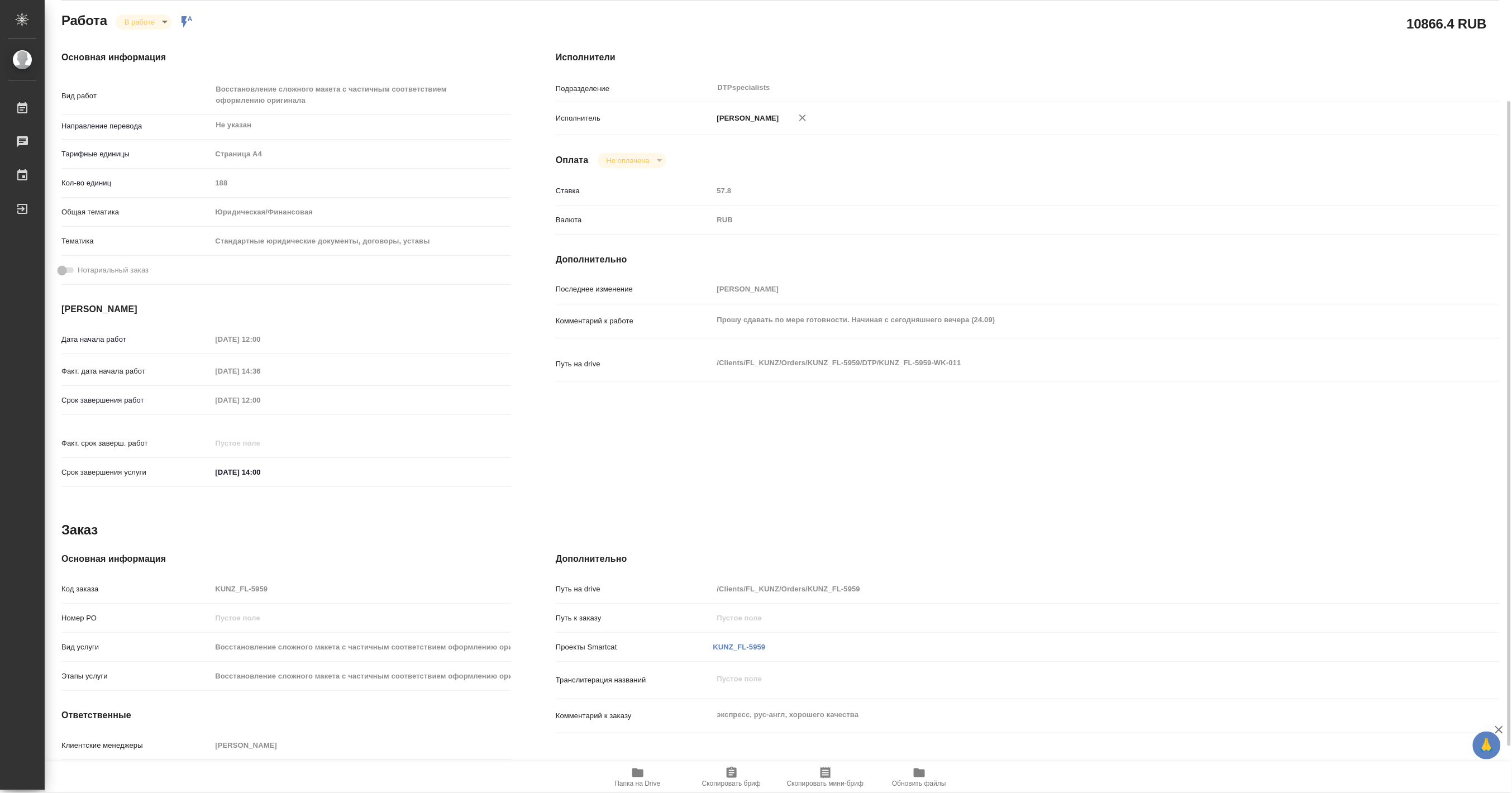
scroll to position [182, 0]
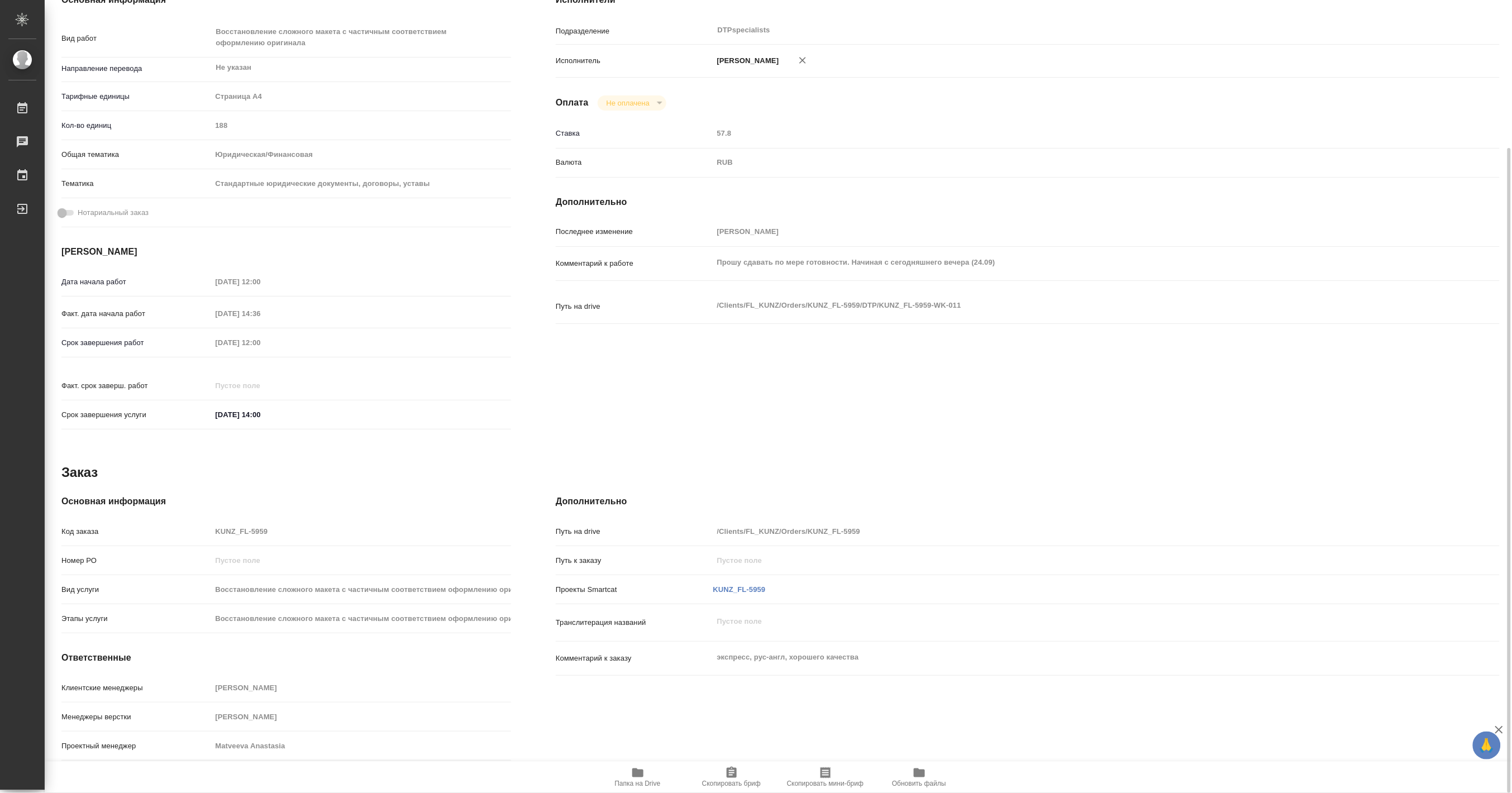
type textarea "x"
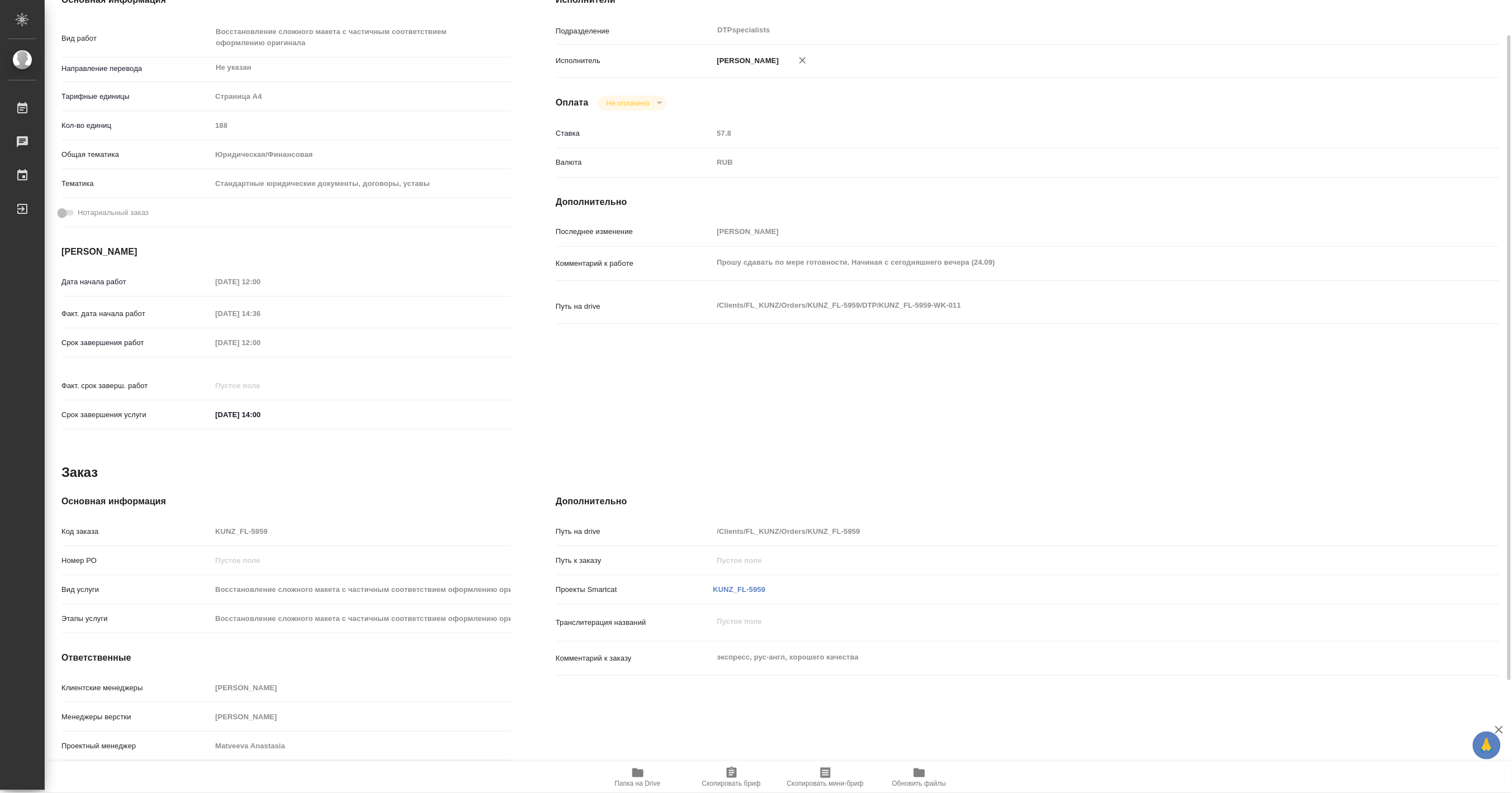
scroll to position [0, 0]
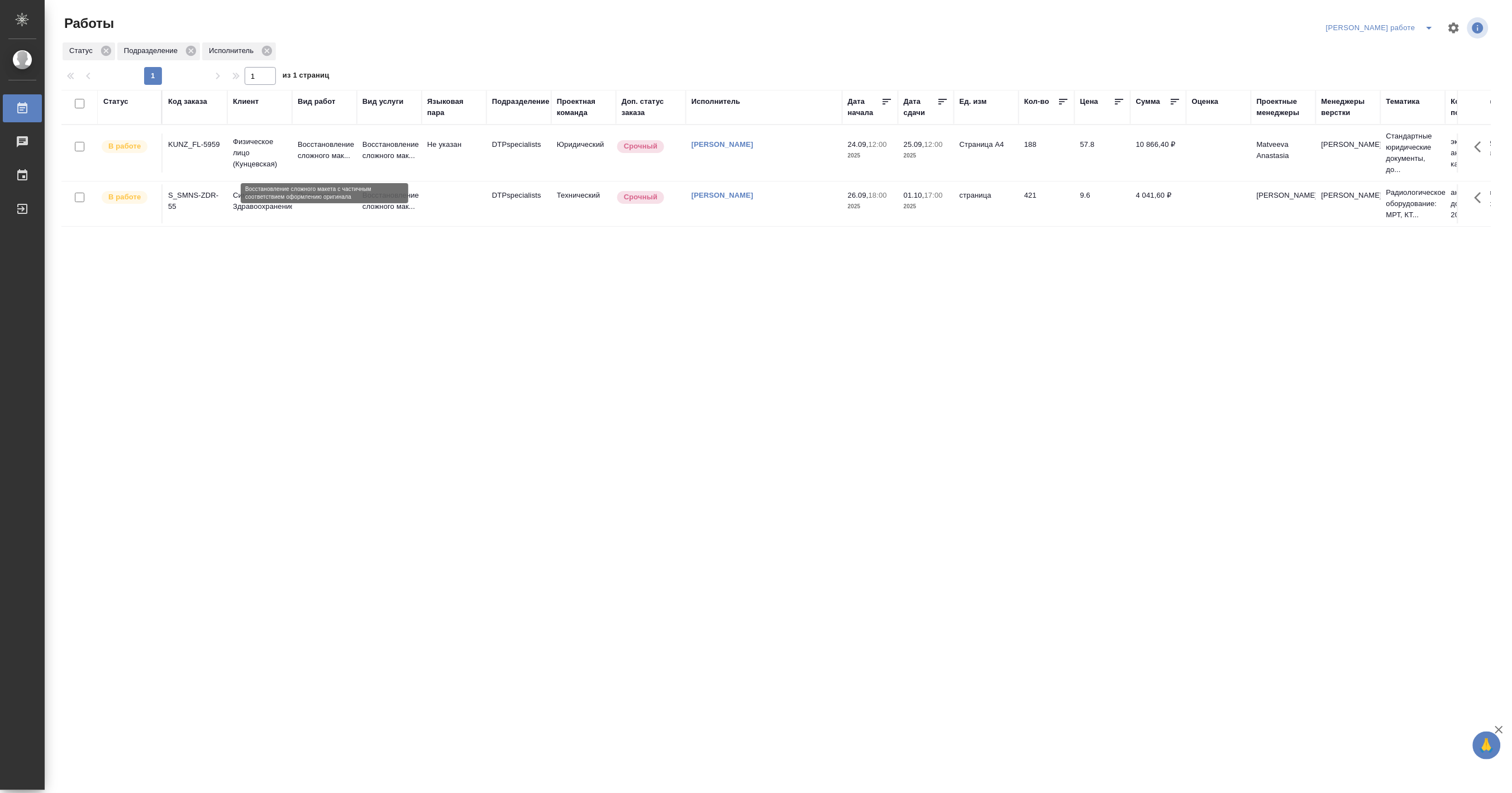
click at [317, 152] on p "Восстановление сложного мак..." at bounding box center [325, 150] width 54 height 22
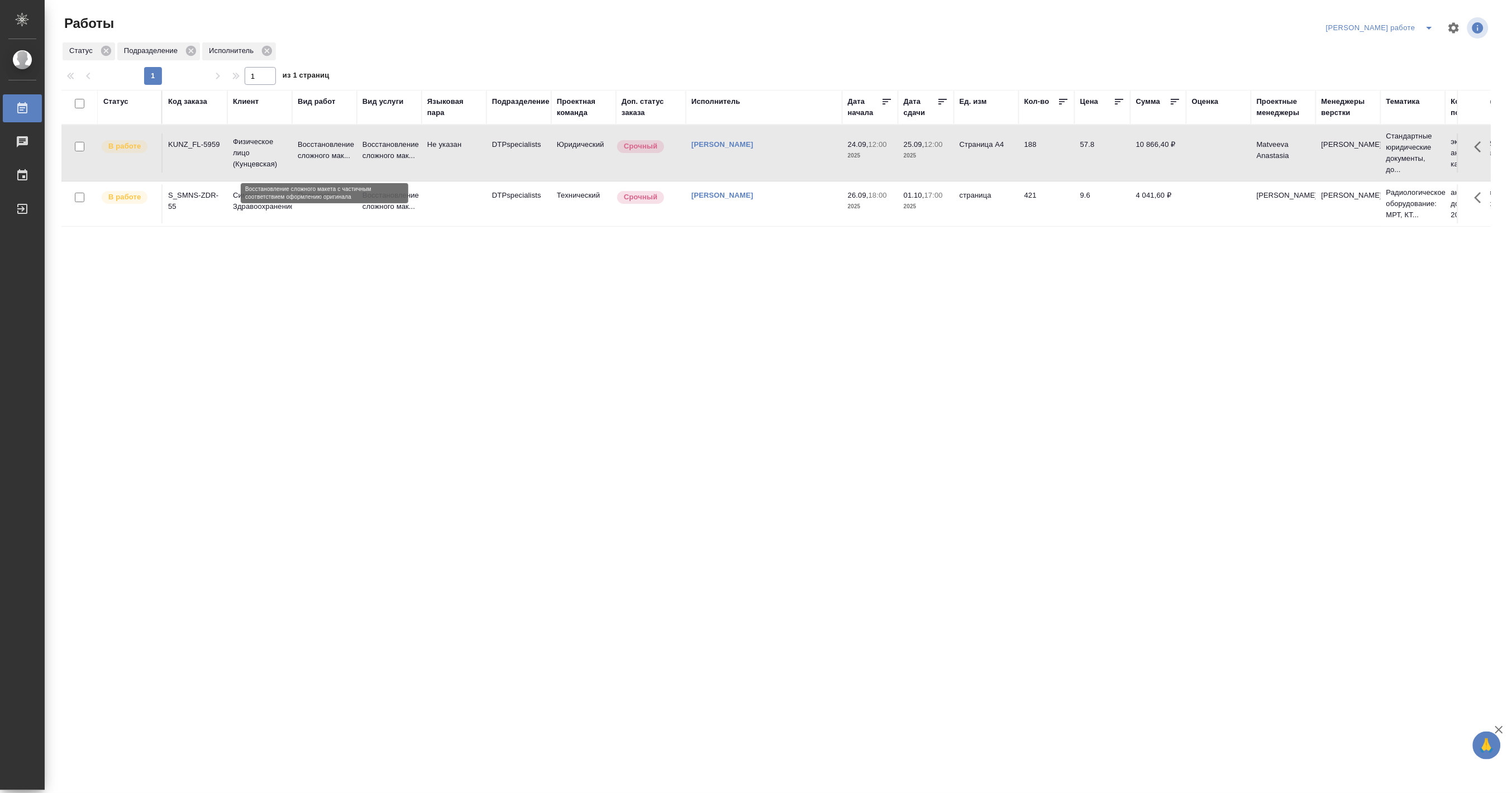
click at [317, 152] on p "Восстановление сложного мак..." at bounding box center [325, 150] width 54 height 22
click at [836, 299] on div "Статус Код заказа Клиент Вид работ Вид услуги Языковая пара Подразделение Проек…" at bounding box center [775, 291] width 1429 height 402
click at [1428, 23] on icon "split button" at bounding box center [1429, 27] width 13 height 13
click at [1393, 64] on li "Матвеева_назначено" at bounding box center [1389, 68] width 101 height 18
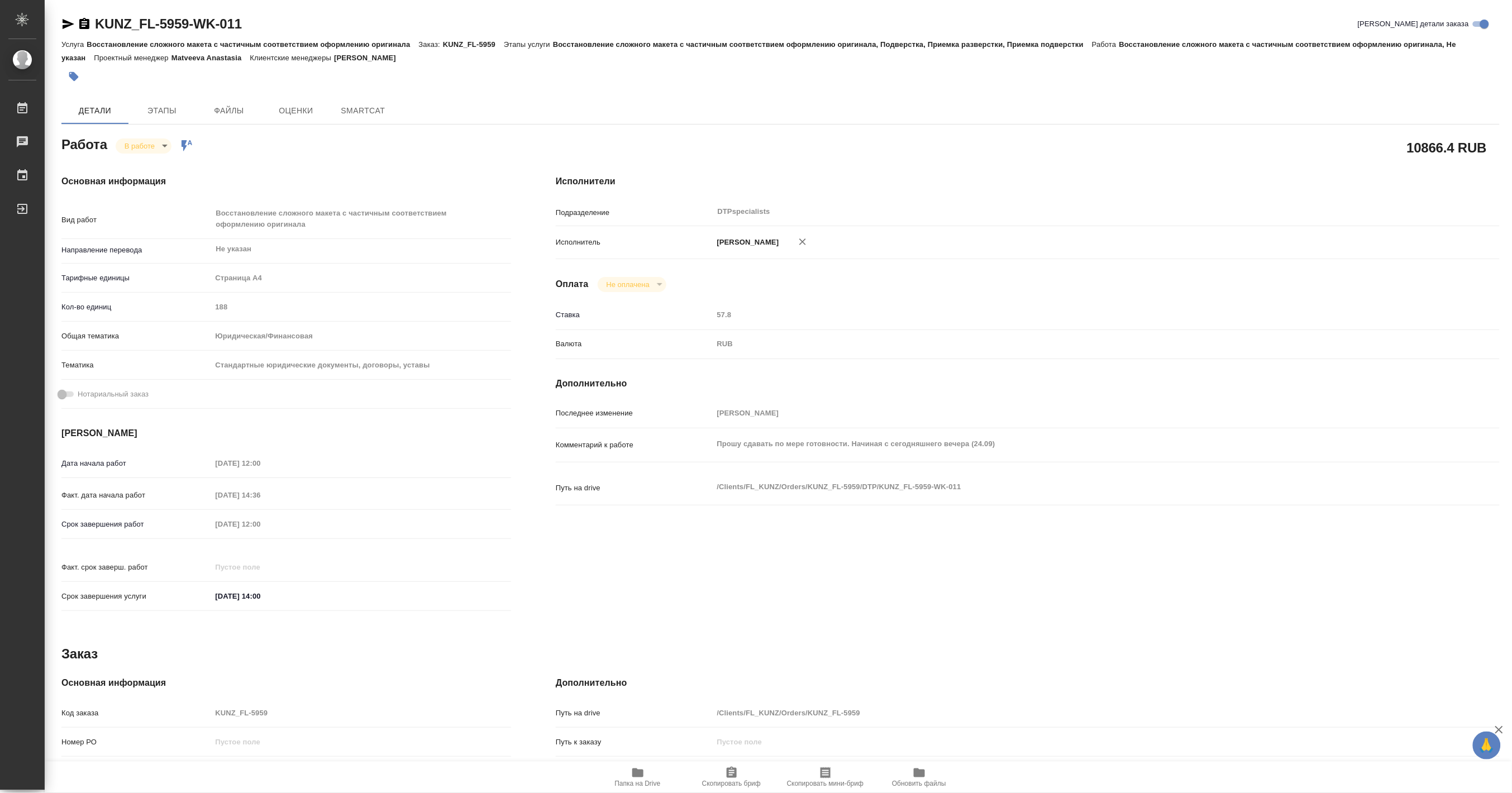
type textarea "x"
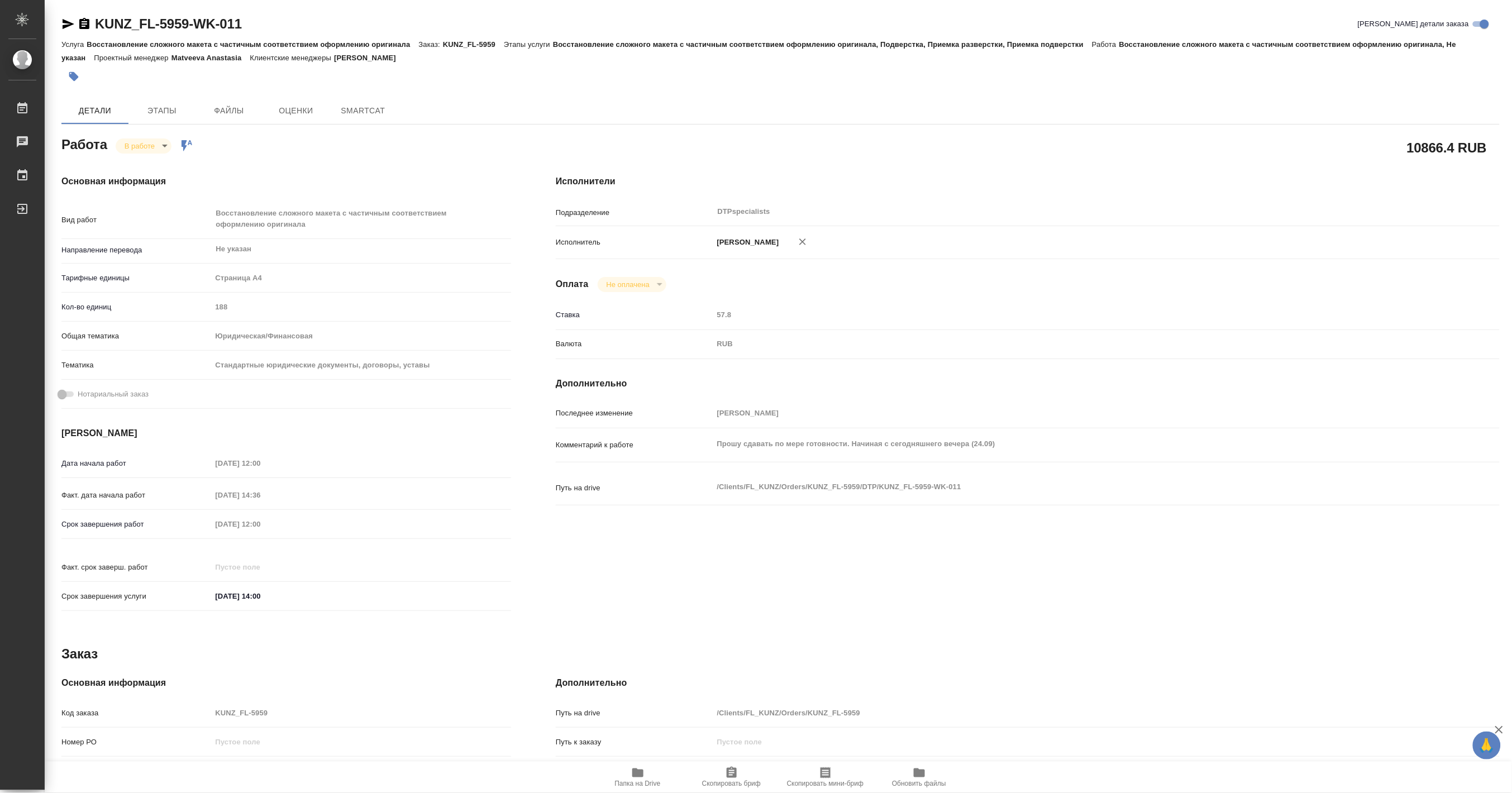
type textarea "x"
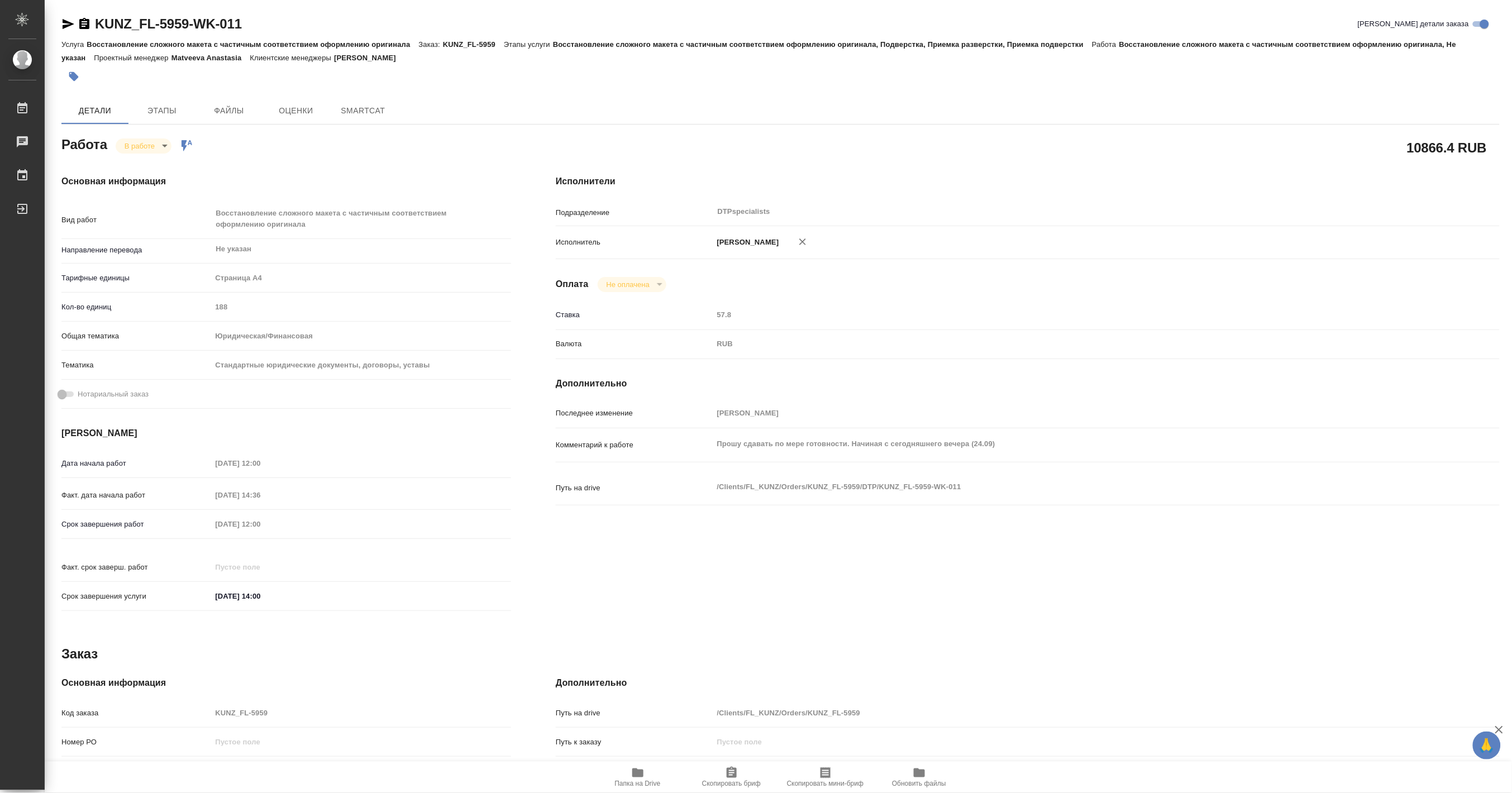
type textarea "x"
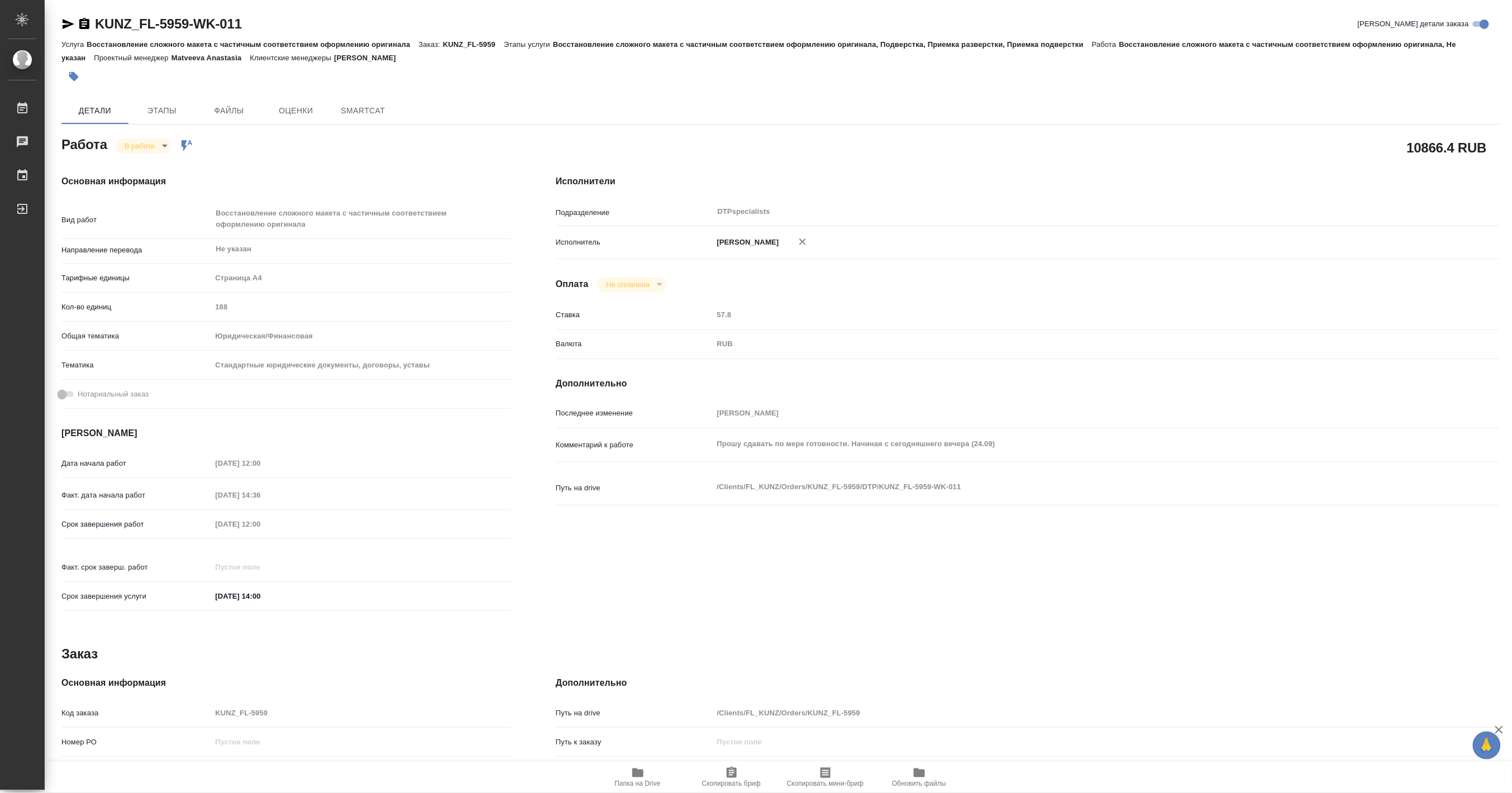
type textarea "x"
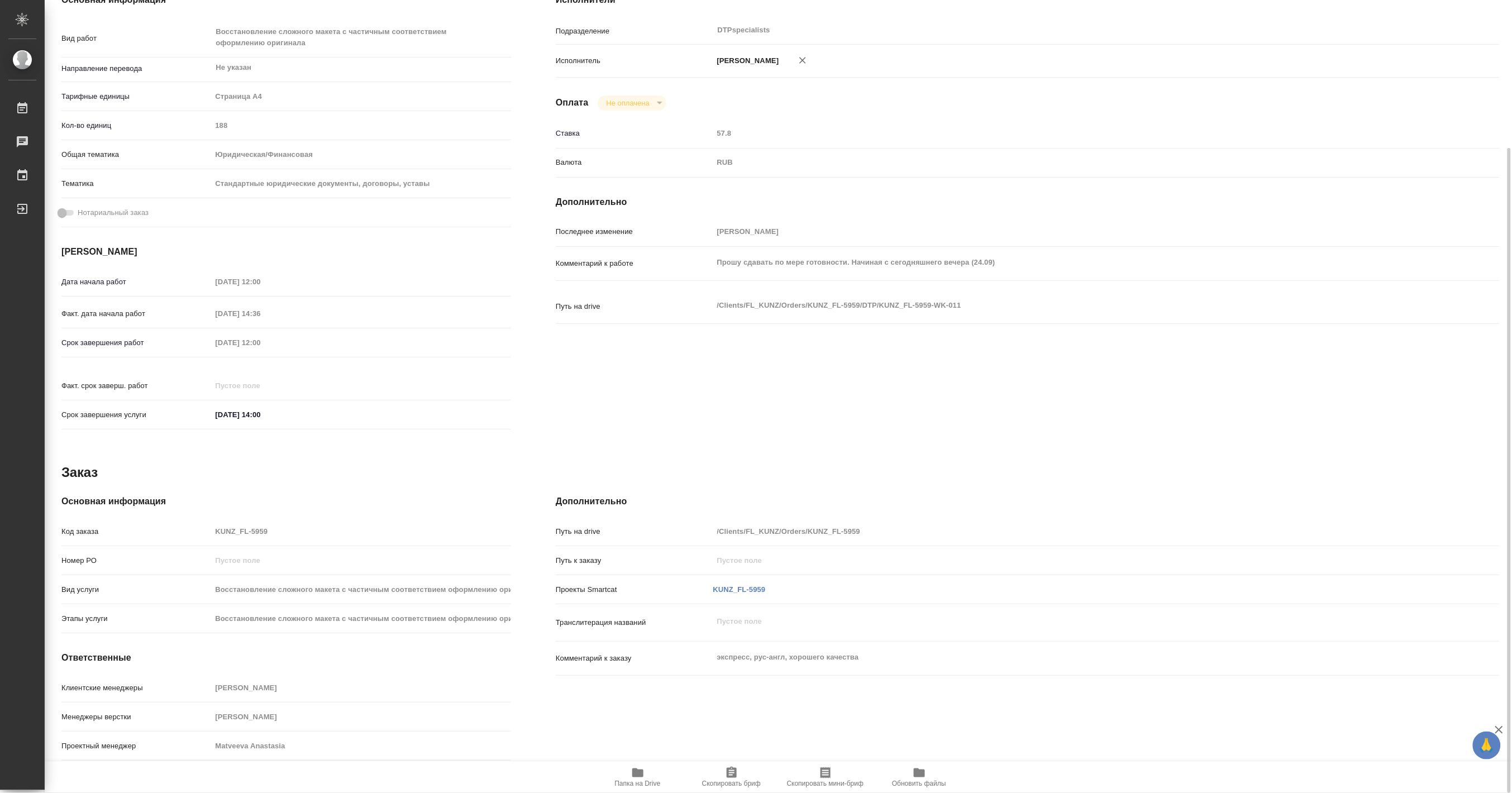
type textarea "x"
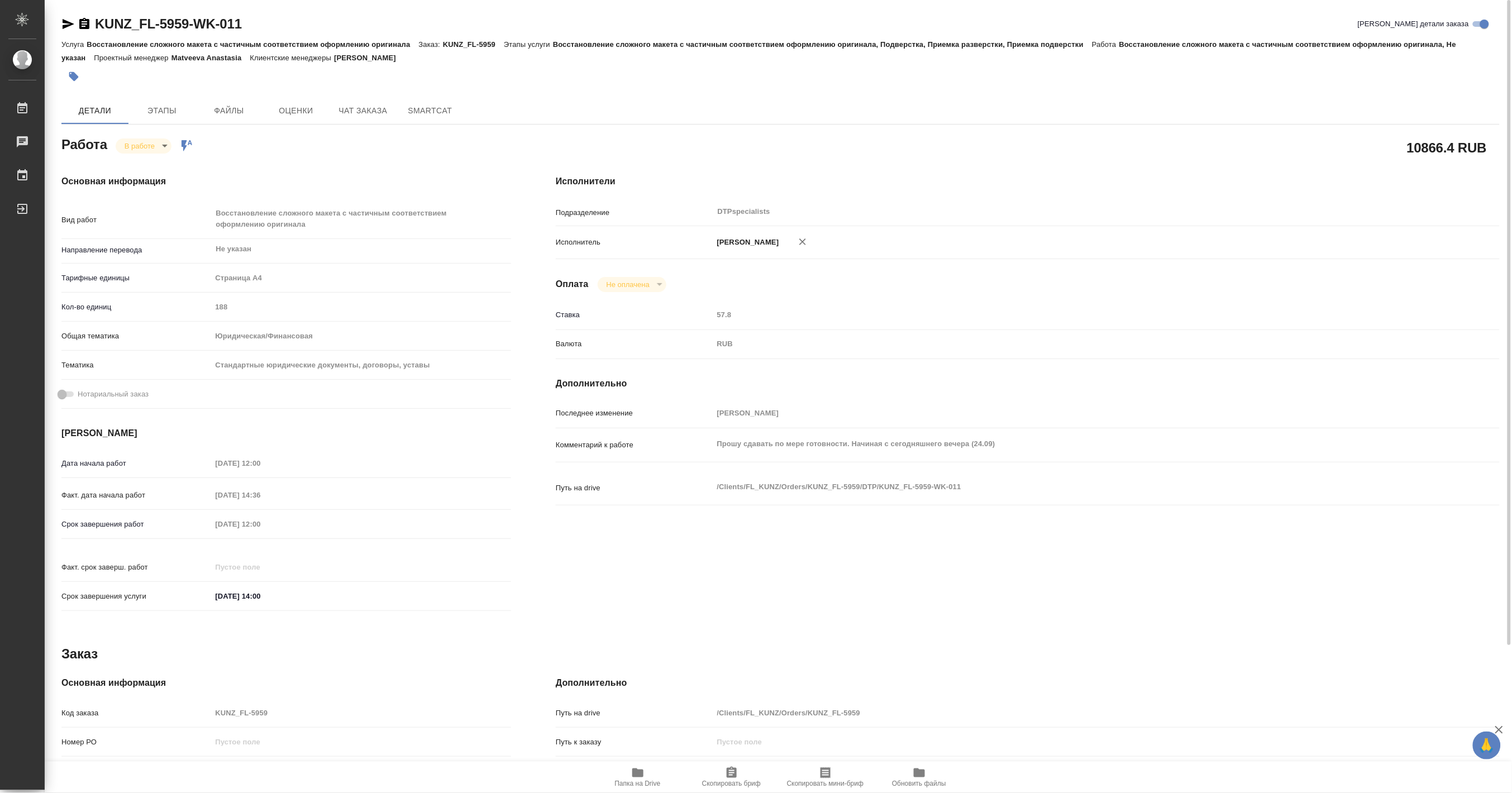
type textarea "x"
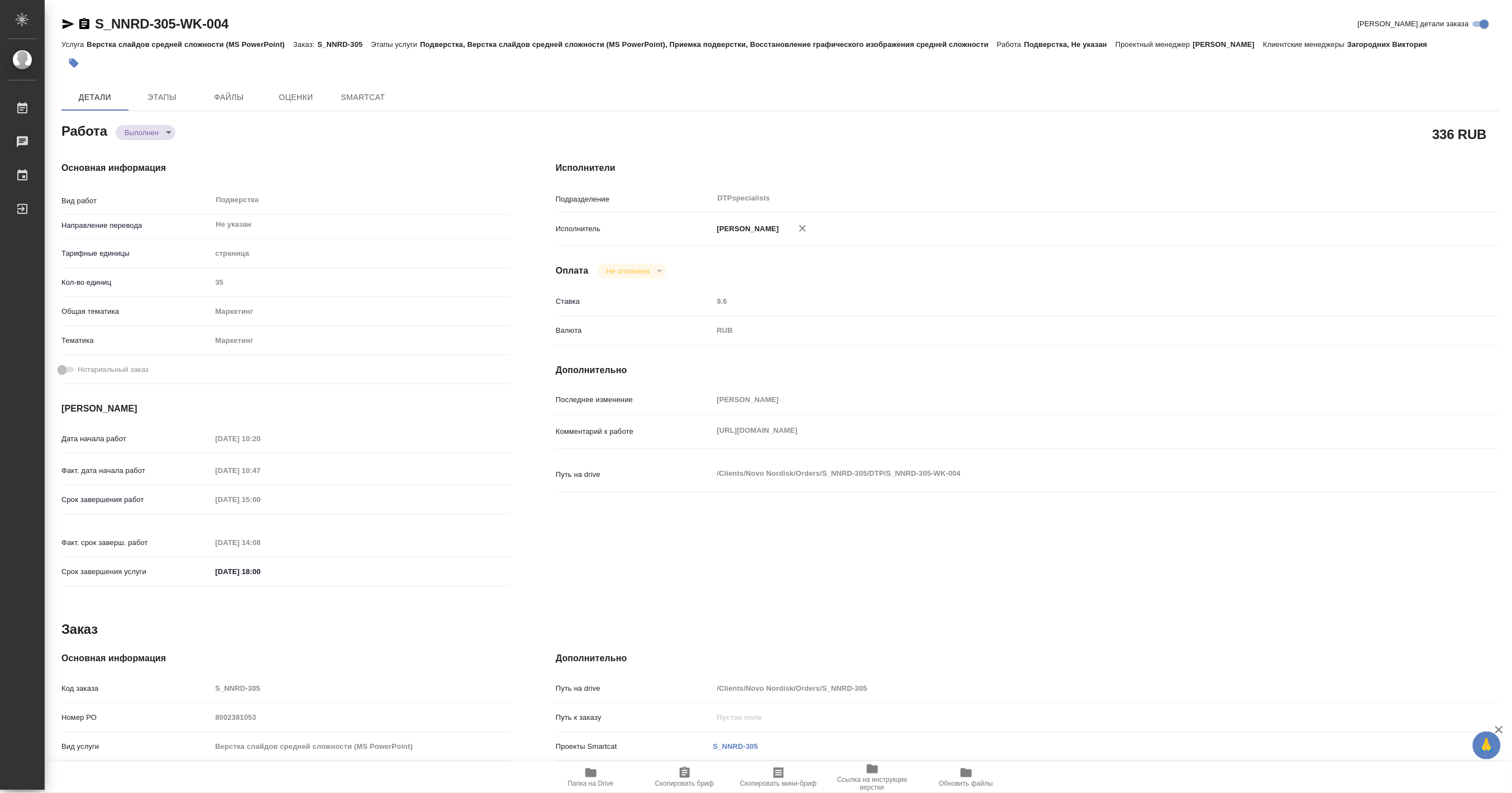
type textarea "x"
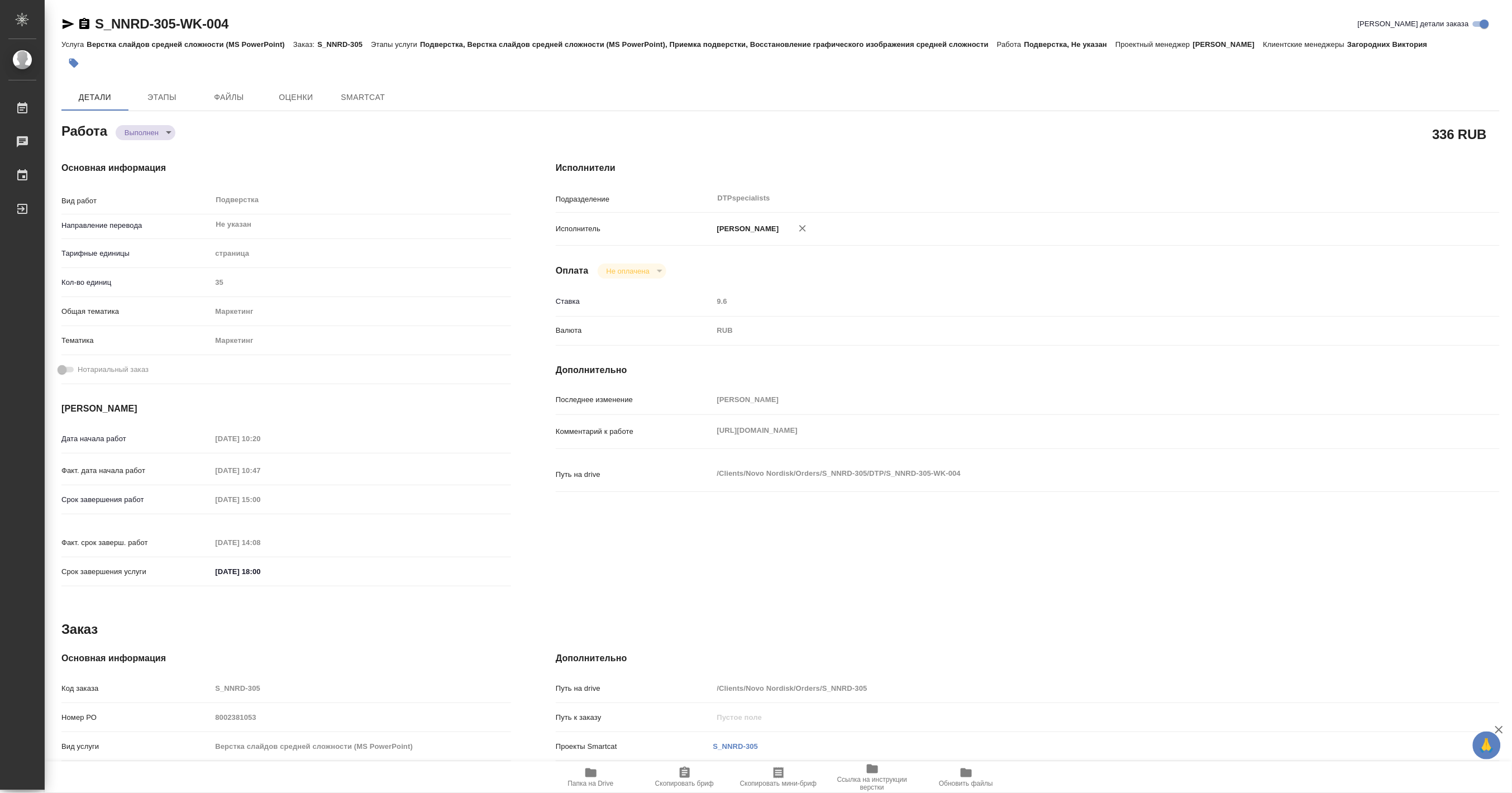
type textarea "x"
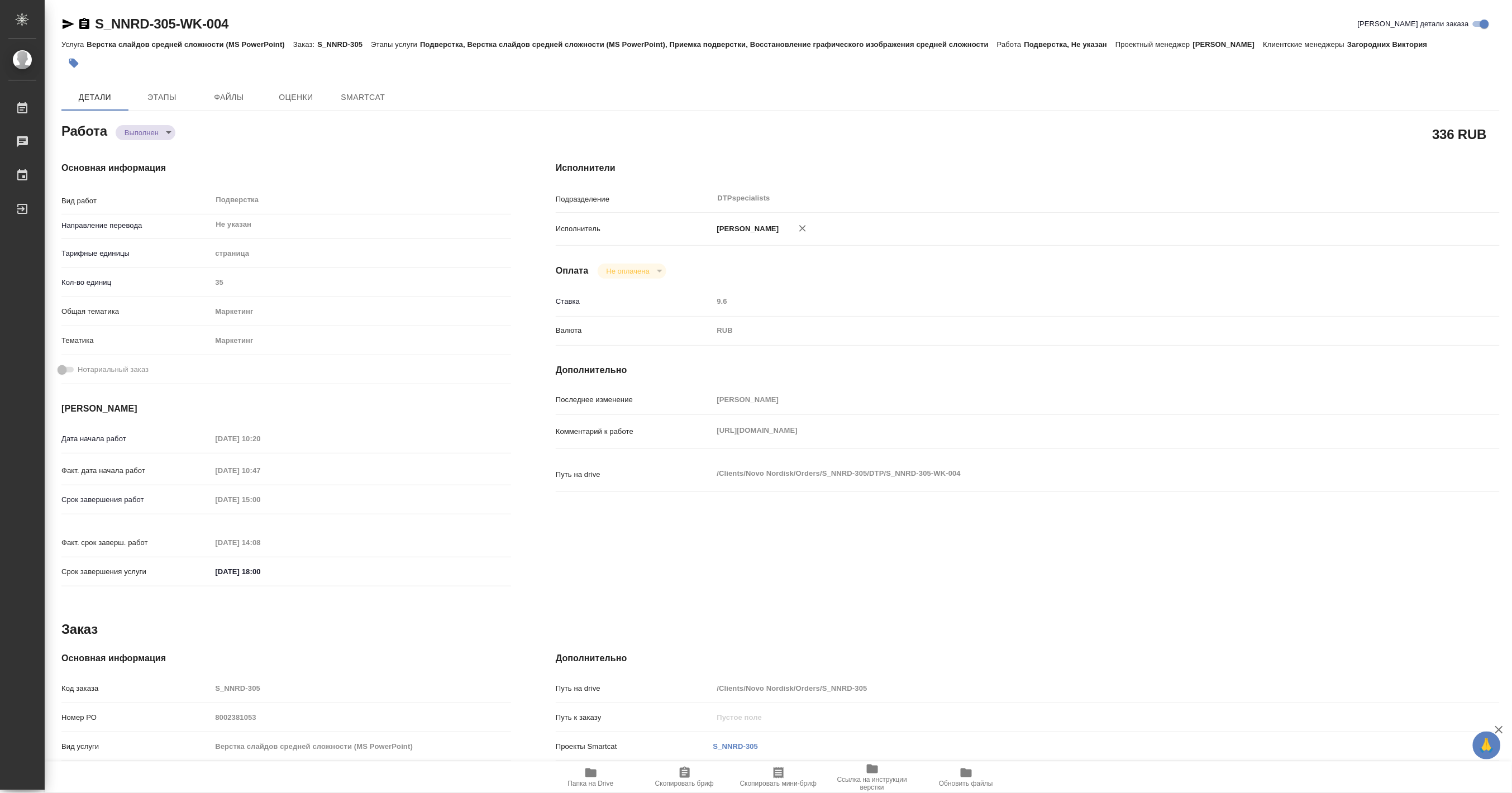
type textarea "x"
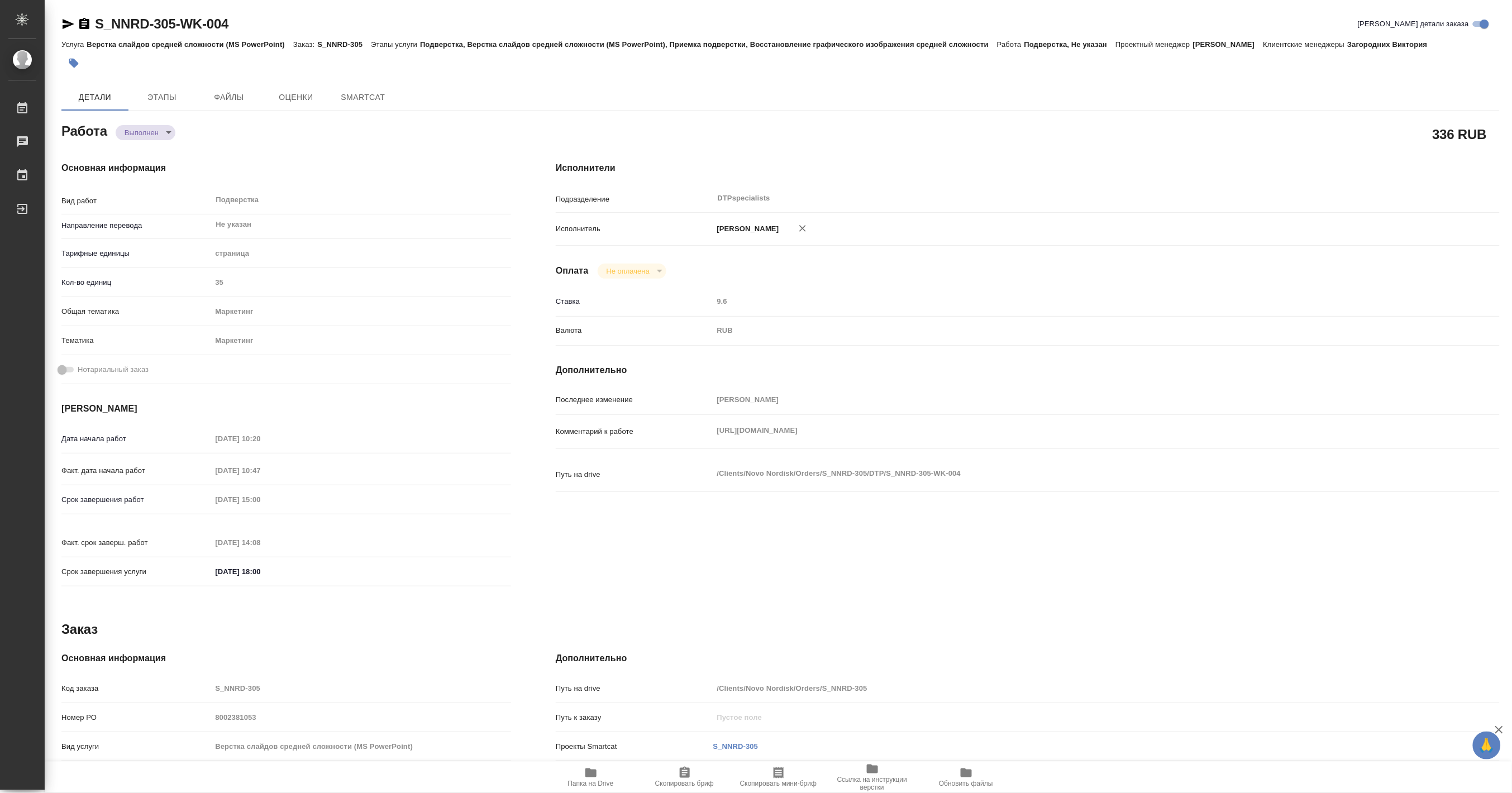
type textarea "x"
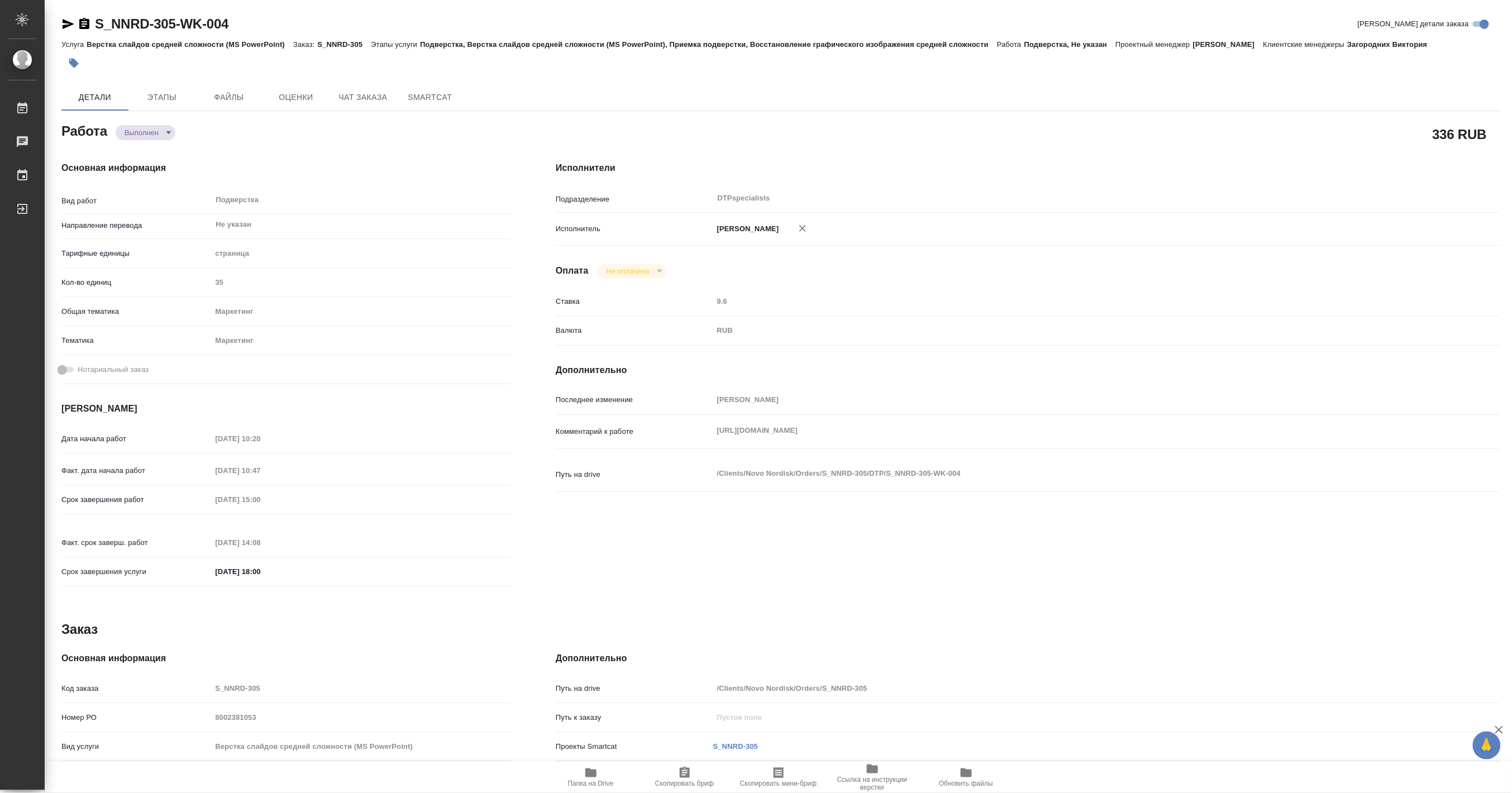
click at [599, 783] on span "Папка на Drive" at bounding box center [591, 784] width 46 height 8
type textarea "x"
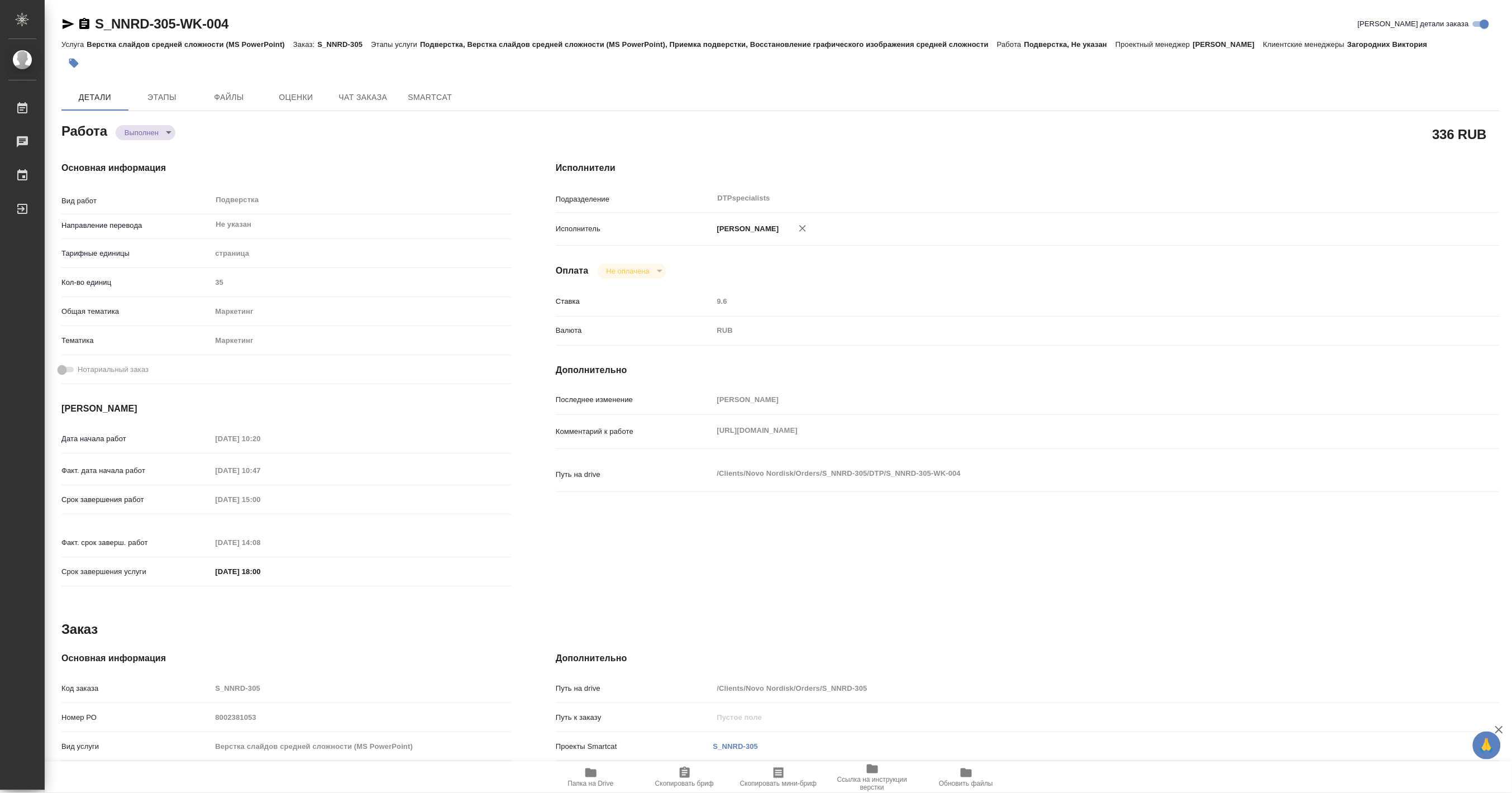
type textarea "x"
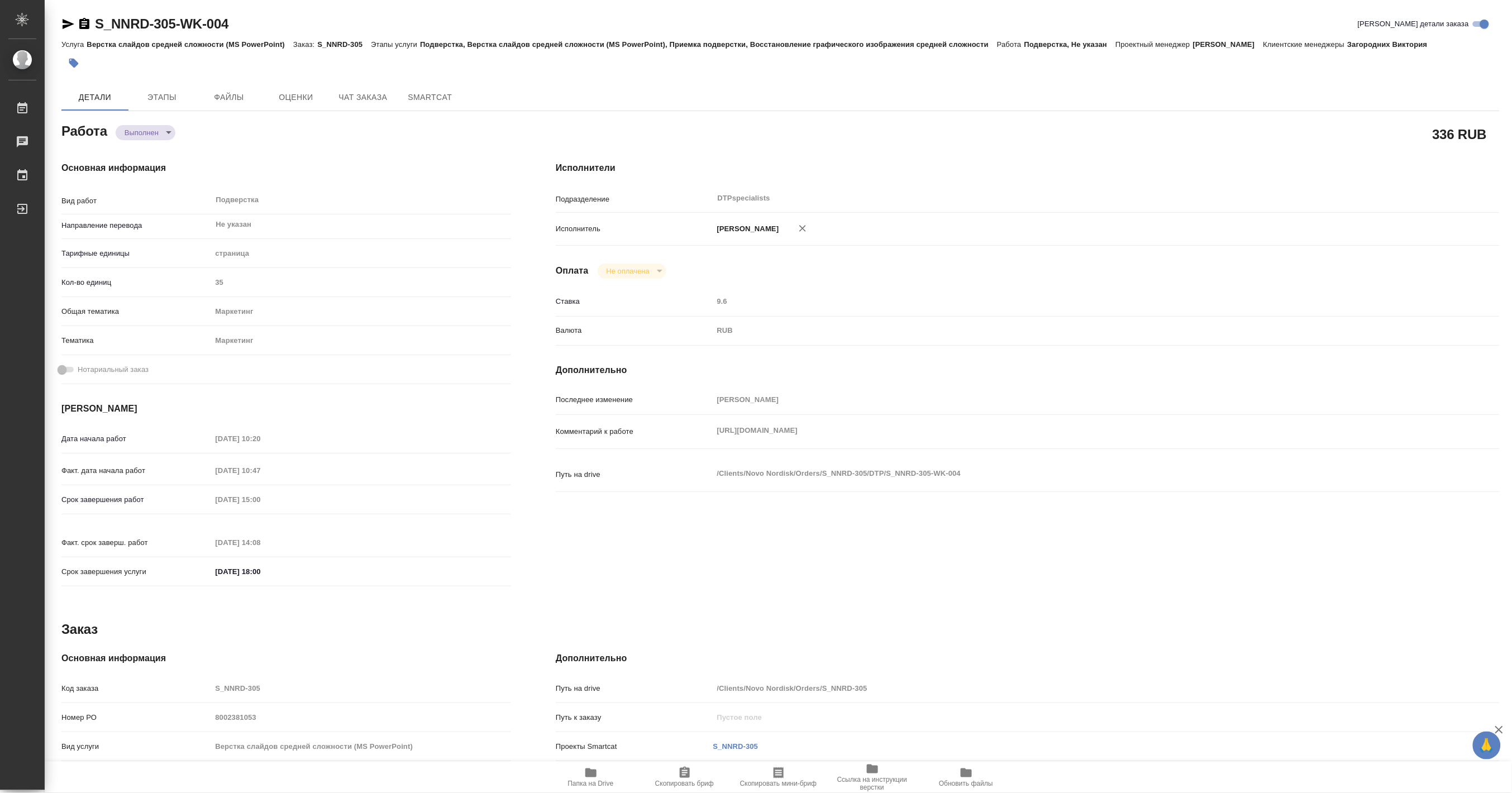
type textarea "x"
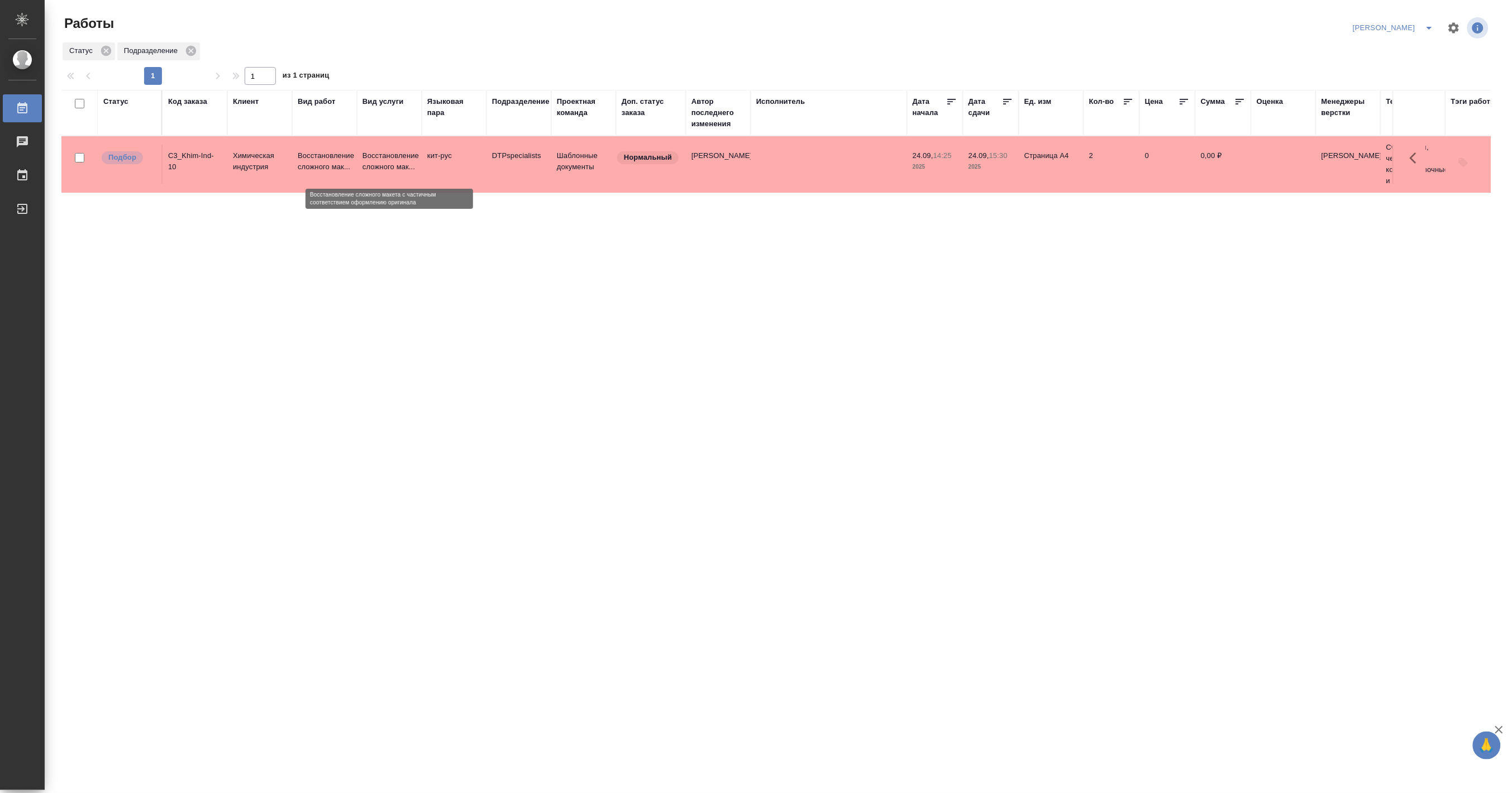
click at [376, 164] on p "Восстановление сложного мак..." at bounding box center [389, 161] width 54 height 22
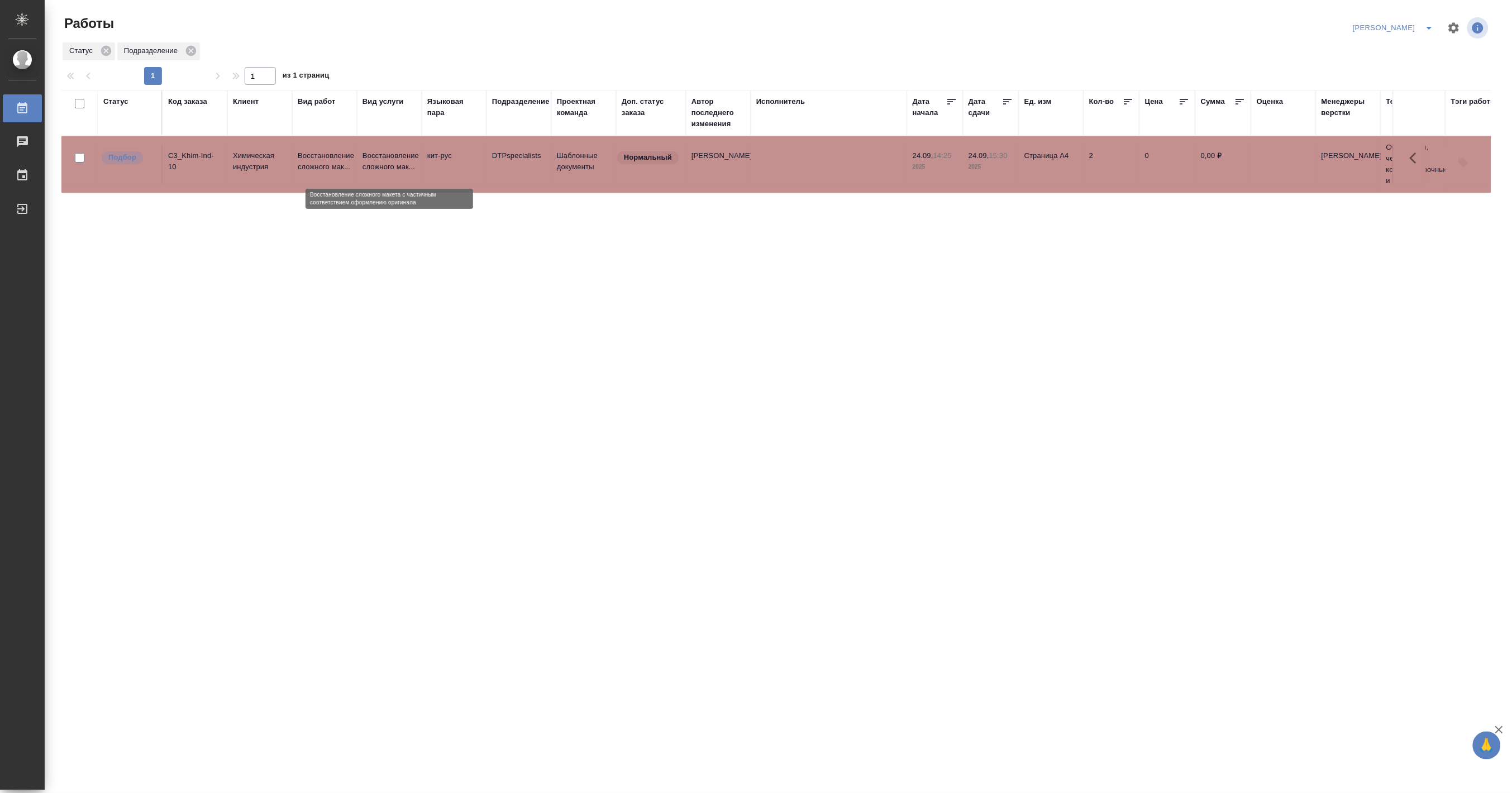
click at [376, 164] on p "Восстановление сложного мак..." at bounding box center [389, 161] width 54 height 22
click at [1430, 24] on icon "split button" at bounding box center [1429, 27] width 13 height 13
click at [1370, 123] on li "DTPLight" at bounding box center [1387, 122] width 107 height 18
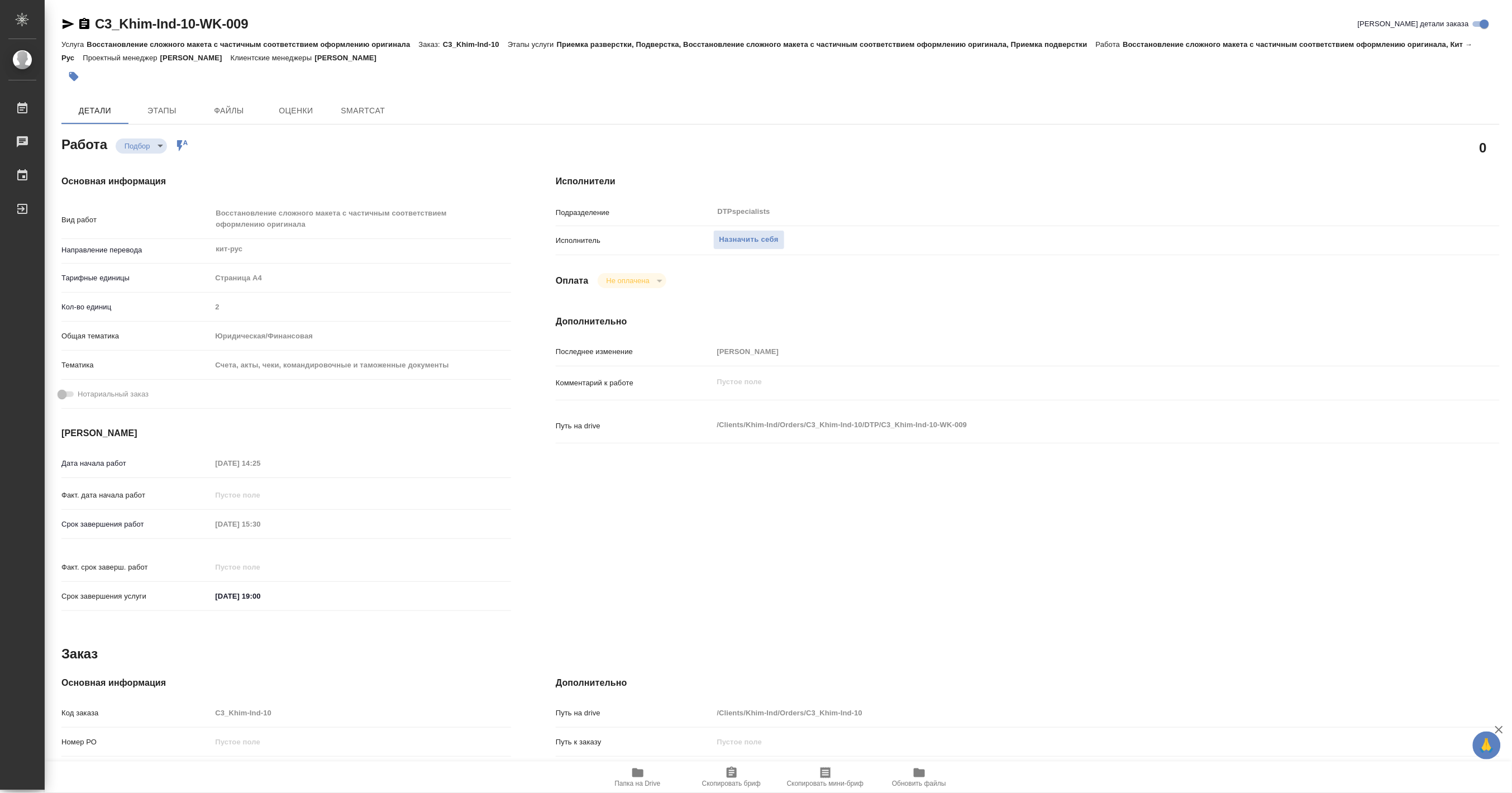
type textarea "x"
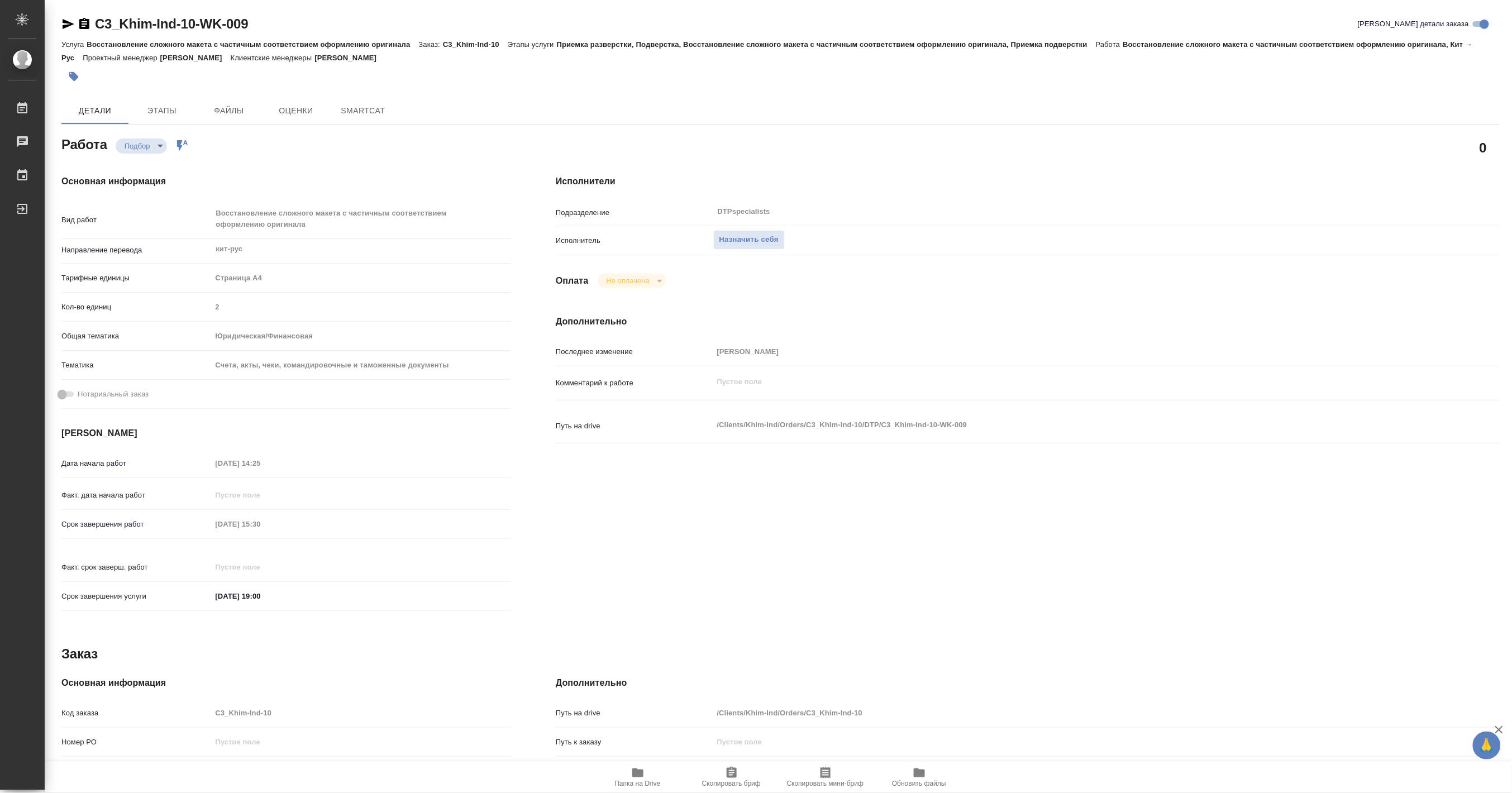
click at [627, 777] on span "Папка на Drive" at bounding box center [638, 776] width 80 height 21
type textarea "x"
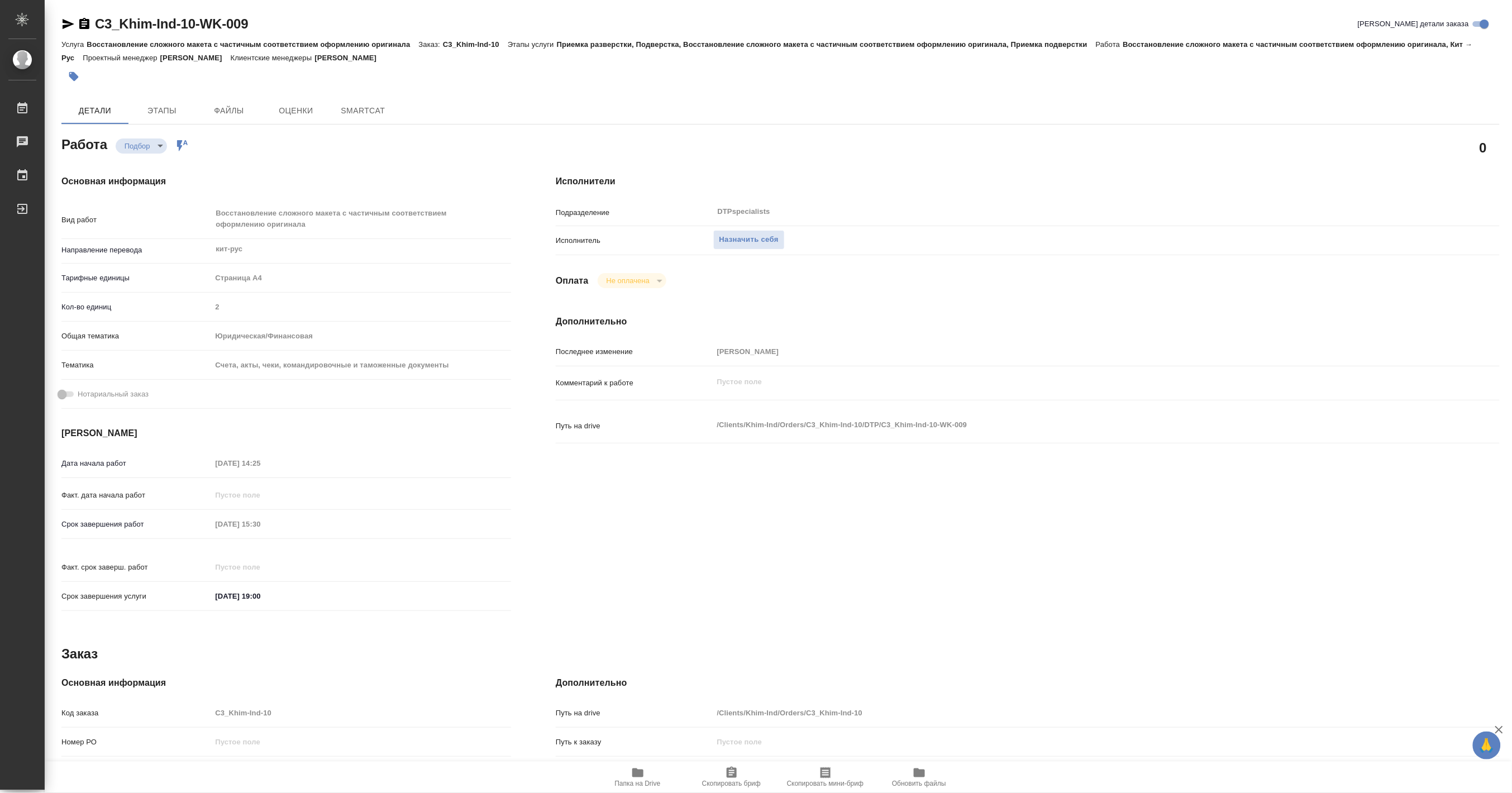
type textarea "x"
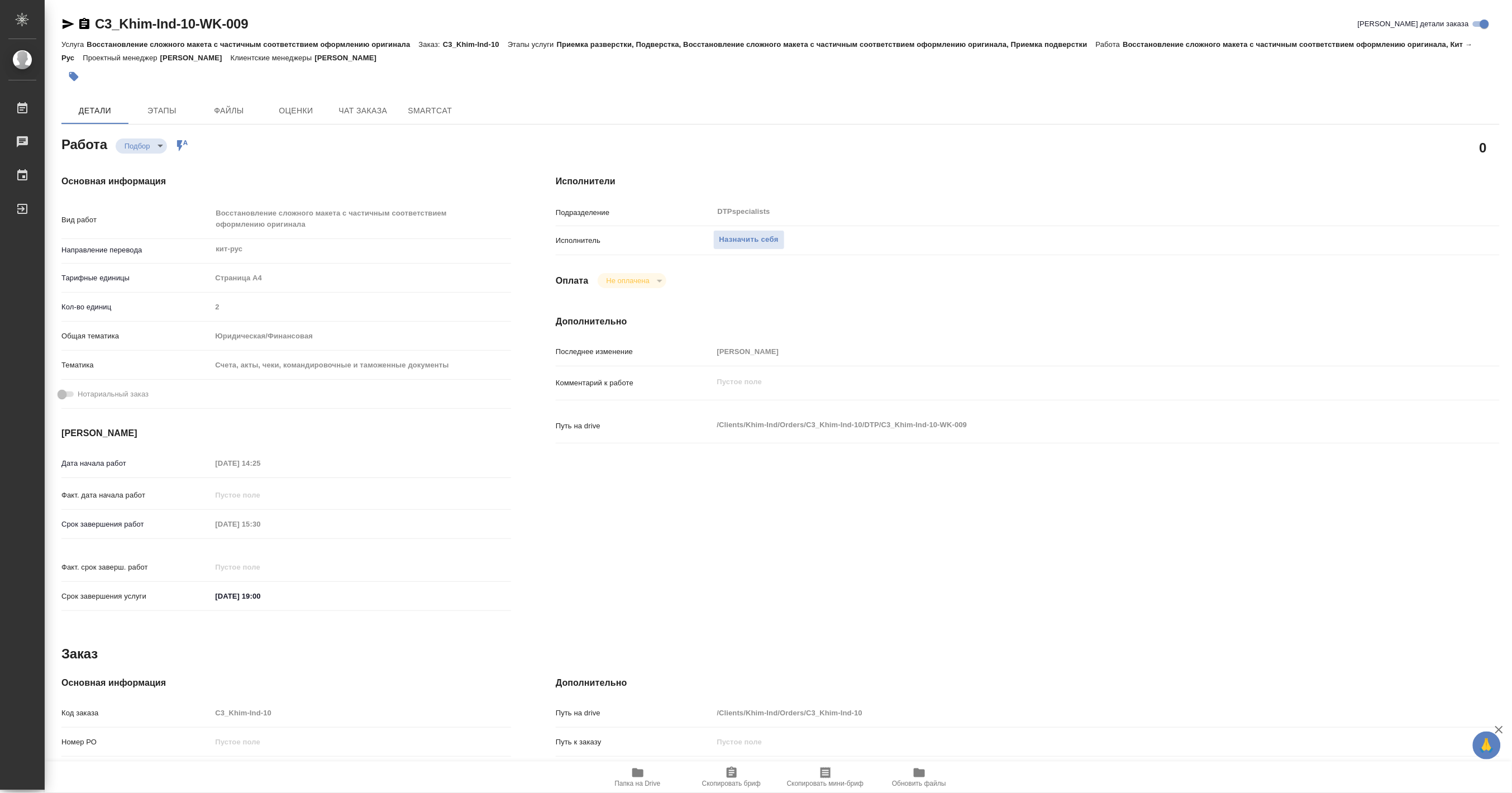
type textarea "x"
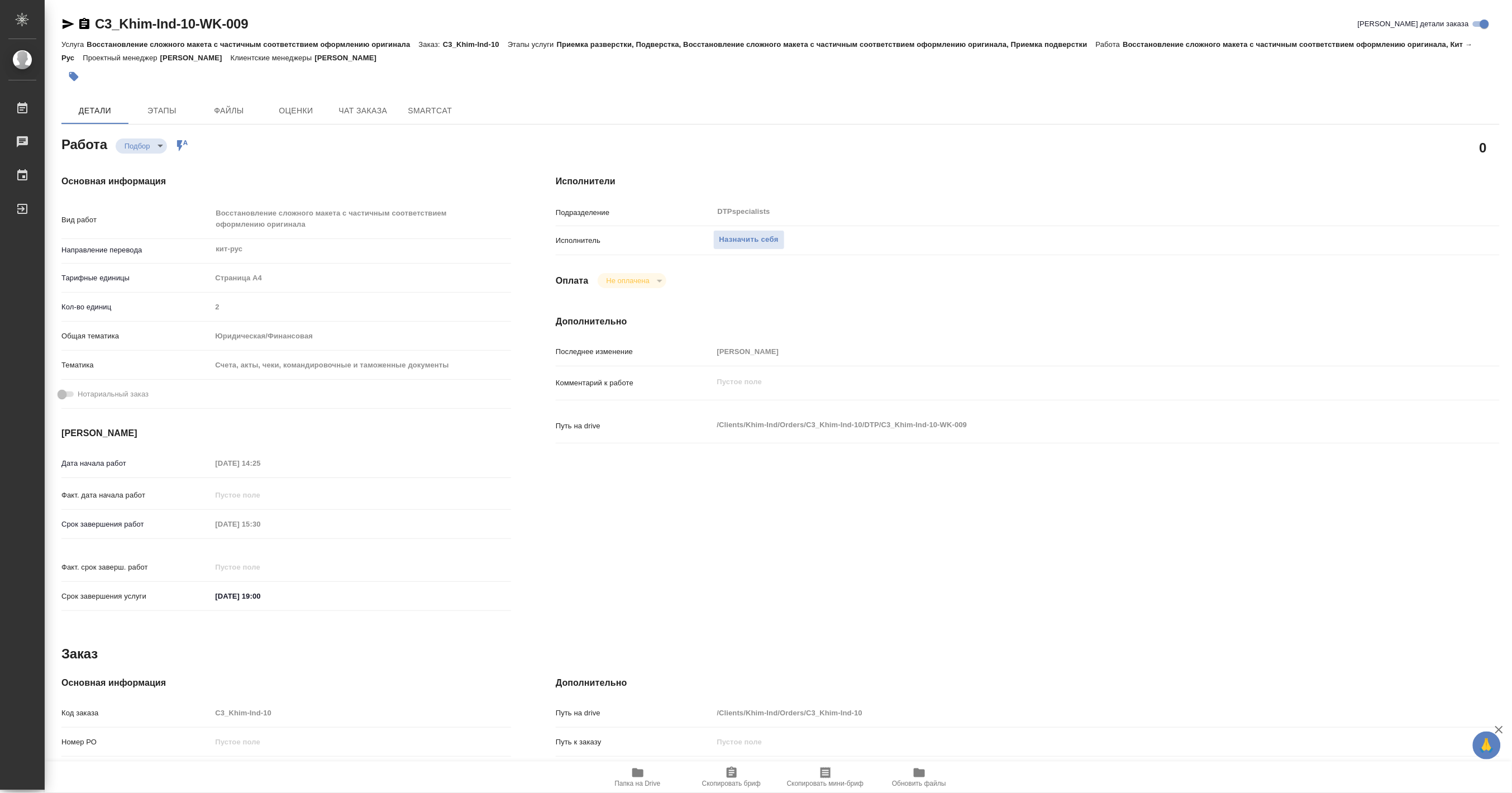
type textarea "x"
